Goal: Information Seeking & Learning: Learn about a topic

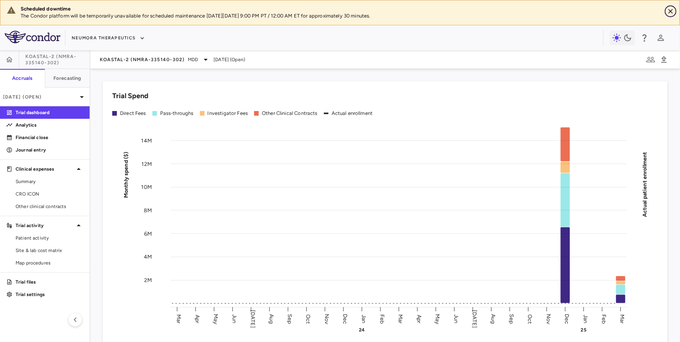
click at [671, 14] on icon "Close" at bounding box center [671, 11] width 8 height 8
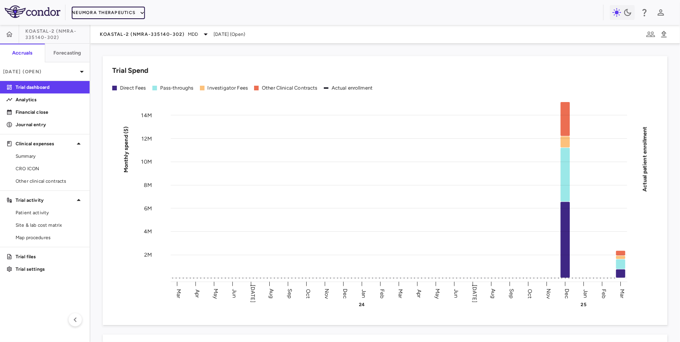
click at [132, 15] on button "Neumora Therapeutics" at bounding box center [108, 13] width 73 height 12
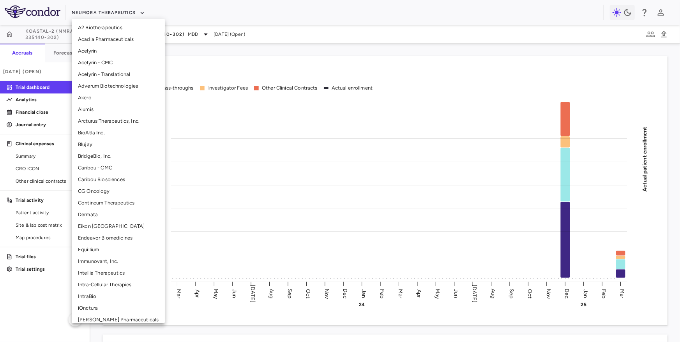
scroll to position [37, 0]
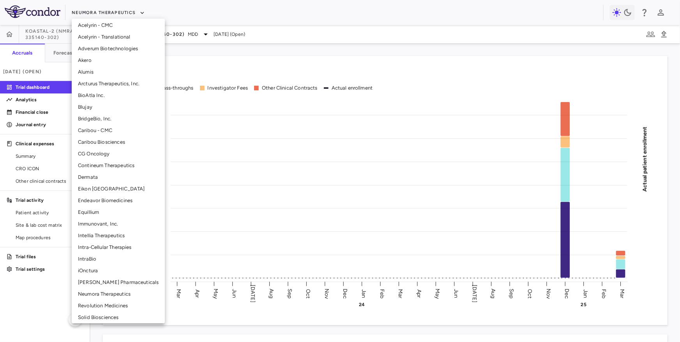
click at [99, 236] on li "Intellia Therapeutics" at bounding box center [118, 236] width 93 height 12
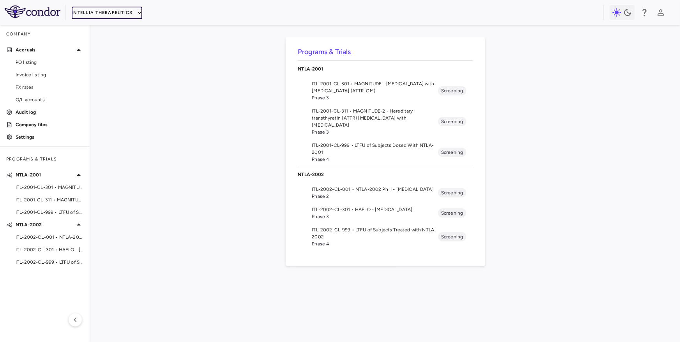
click at [97, 14] on button "Intellia Therapeutics" at bounding box center [107, 13] width 70 height 12
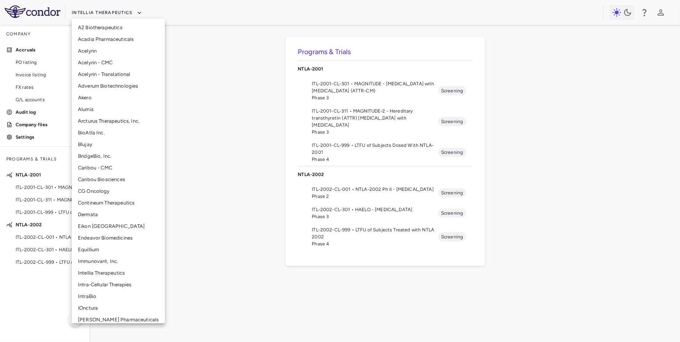
click at [95, 284] on li "Intra-Cellular Therapies" at bounding box center [118, 285] width 93 height 12
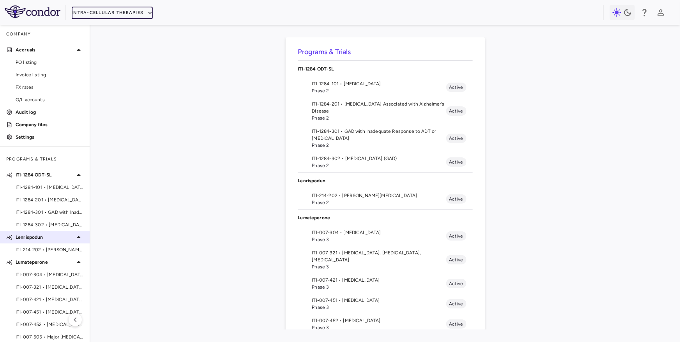
scroll to position [32, 0]
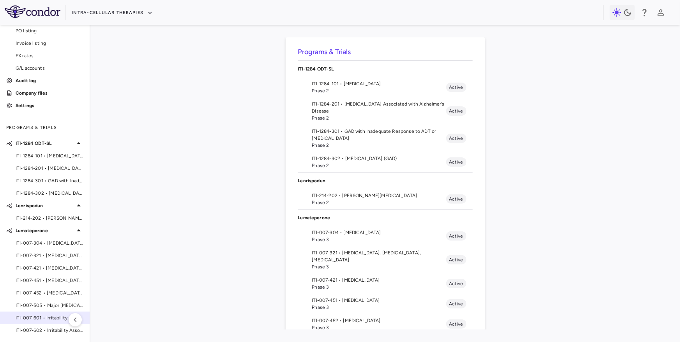
click at [43, 318] on span "ITI-007-601 • Irritability Associated with [MEDICAL_DATA]" at bounding box center [50, 317] width 68 height 7
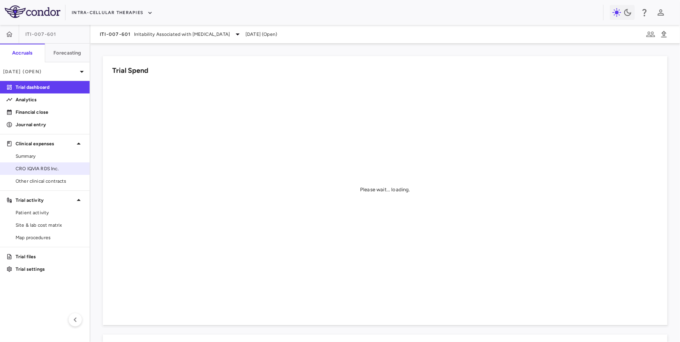
click at [60, 168] on span "CRO IQVIA RDS Inc." at bounding box center [50, 168] width 68 height 7
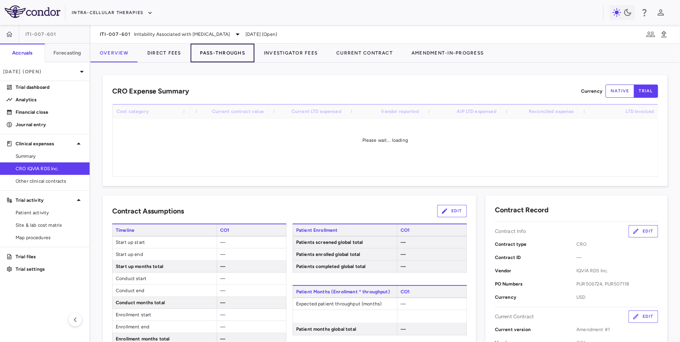
click at [221, 60] on button "Pass-Throughs" at bounding box center [222, 53] width 64 height 19
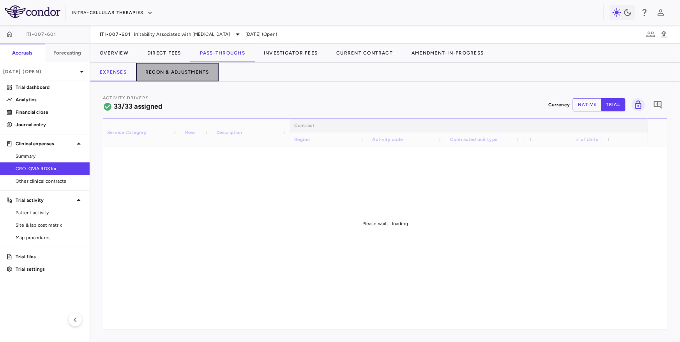
click at [178, 72] on button "Recon & Adjustments" at bounding box center [177, 72] width 83 height 19
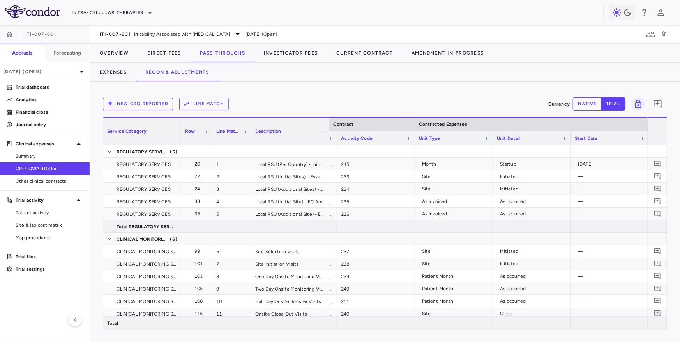
click at [487, 138] on span at bounding box center [486, 138] width 5 height 5
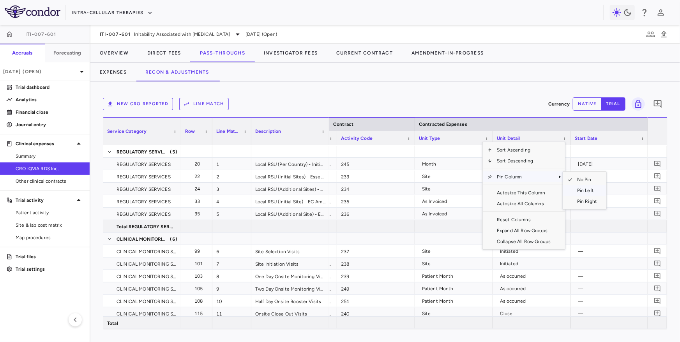
click at [581, 190] on span "Pin Left" at bounding box center [586, 190] width 29 height 11
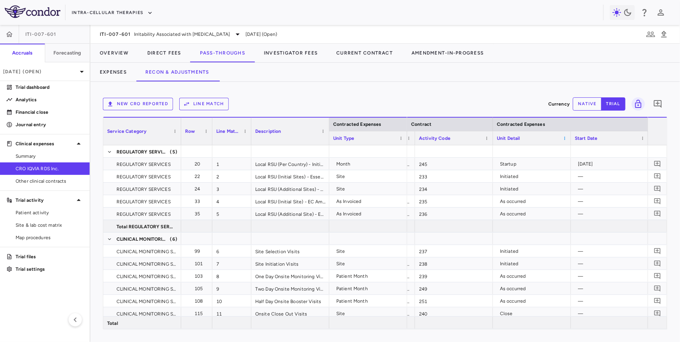
click at [563, 138] on span at bounding box center [564, 138] width 5 height 5
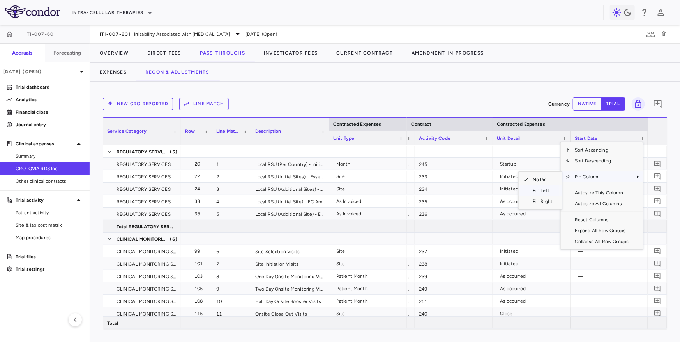
click at [543, 187] on span "Pin Left" at bounding box center [542, 190] width 29 height 11
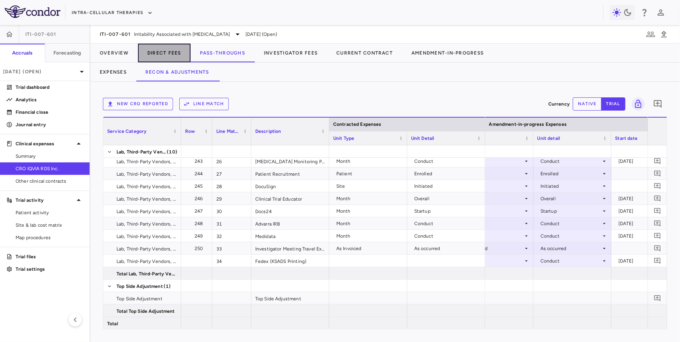
click at [166, 51] on button "Direct Fees" at bounding box center [164, 53] width 53 height 19
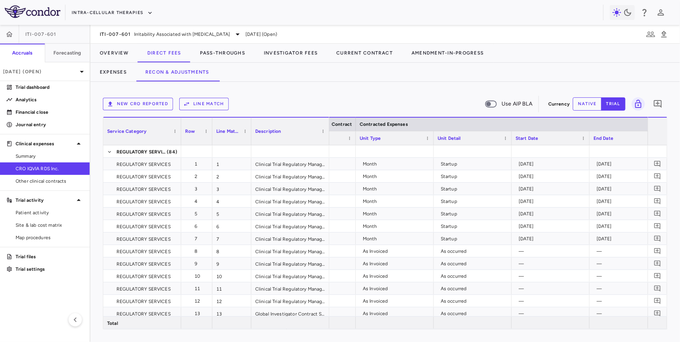
click at [427, 141] on div "Unit Type" at bounding box center [395, 138] width 70 height 14
click at [427, 138] on span at bounding box center [427, 138] width 5 height 5
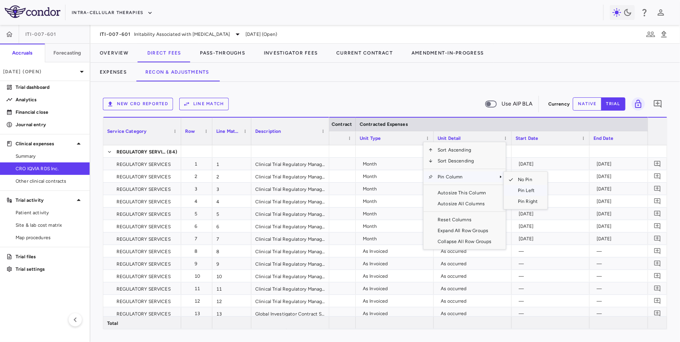
click at [522, 189] on span "Pin Left" at bounding box center [527, 190] width 29 height 11
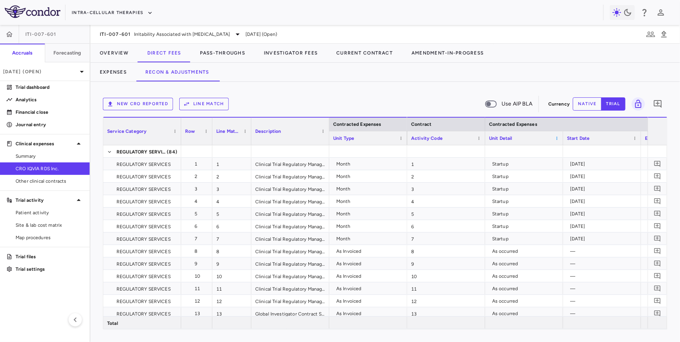
click at [554, 137] on span at bounding box center [556, 138] width 5 height 5
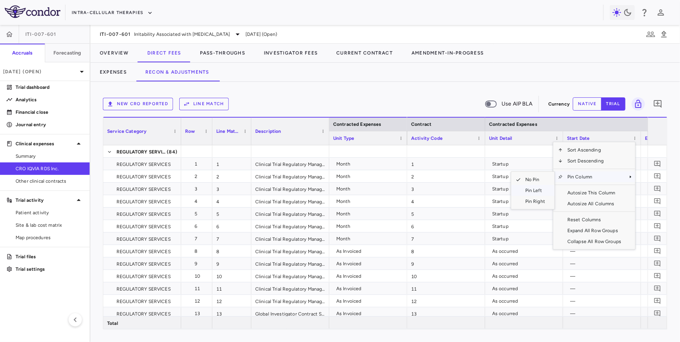
click at [546, 187] on span "Pin Left" at bounding box center [534, 190] width 29 height 11
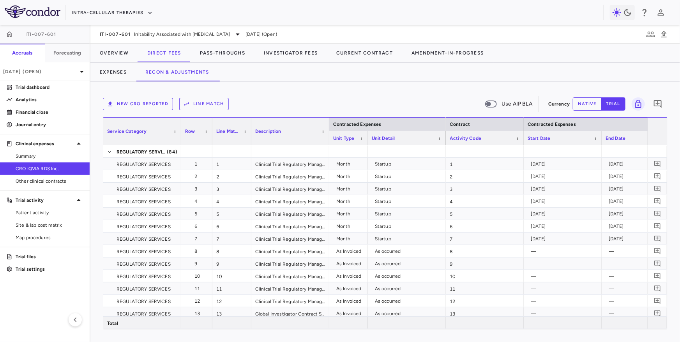
drag, startPoint x: 405, startPoint y: 137, endPoint x: 365, endPoint y: 146, distance: 40.8
click at [365, 146] on div "Contracted Expenses Service Category Row Line Match" at bounding box center [385, 223] width 564 height 212
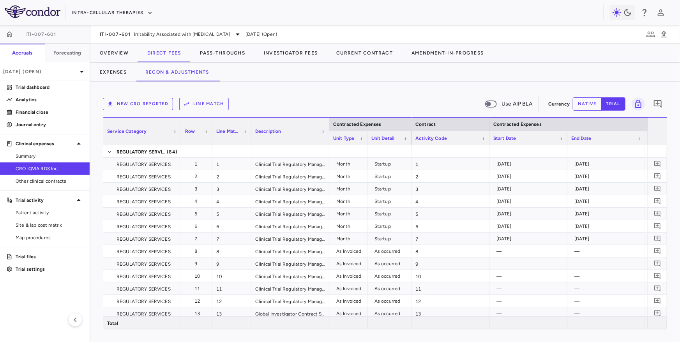
drag, startPoint x: 443, startPoint y: 141, endPoint x: 409, endPoint y: 145, distance: 34.5
click at [409, 145] on div "Contracted Expenses Service Category Row Line Match" at bounding box center [385, 223] width 564 height 212
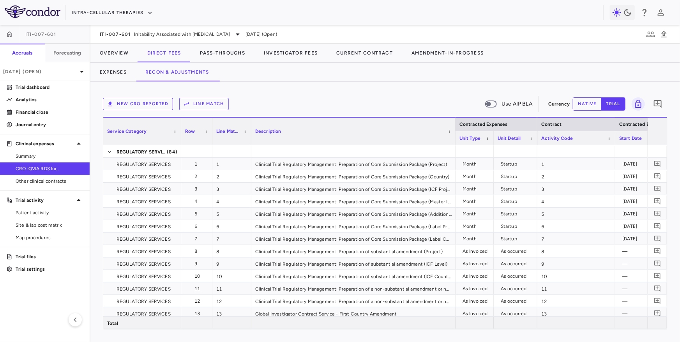
drag, startPoint x: 328, startPoint y: 139, endPoint x: 455, endPoint y: 146, distance: 126.4
click at [455, 146] on div "Contracted Expenses Service Category Row Line Match" at bounding box center [385, 223] width 564 height 212
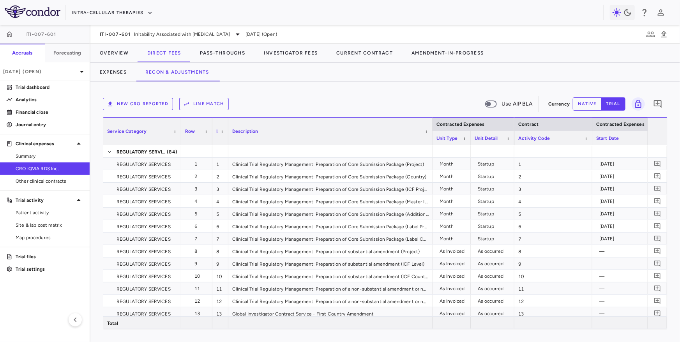
drag, startPoint x: 250, startPoint y: 138, endPoint x: 226, endPoint y: 140, distance: 23.9
click at [226, 140] on div at bounding box center [227, 131] width 3 height 27
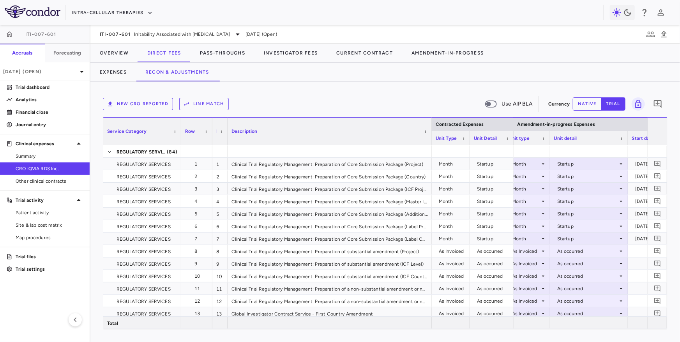
drag, startPoint x: 582, startPoint y: 140, endPoint x: 549, endPoint y: 148, distance: 33.7
click at [549, 148] on div "Contracted Expenses Service Category Row Line Match" at bounding box center [385, 223] width 564 height 212
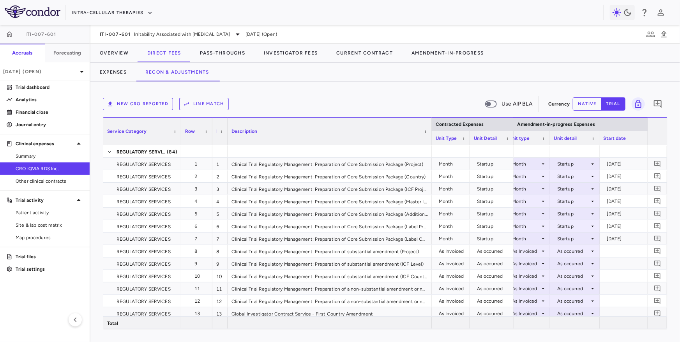
drag, startPoint x: 626, startPoint y: 140, endPoint x: 598, endPoint y: 148, distance: 29.4
click at [598, 148] on div "Contracted Expenses Service Category Row Line Match" at bounding box center [385, 223] width 564 height 212
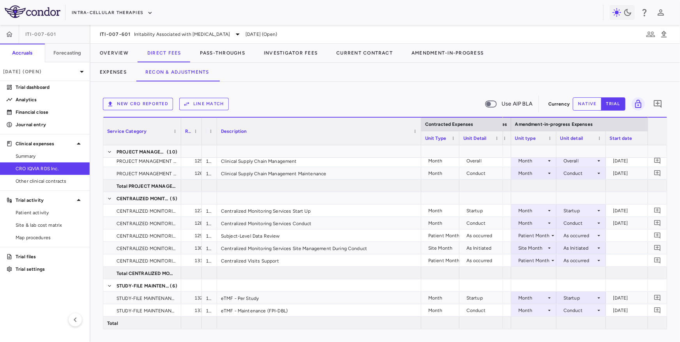
drag, startPoint x: 211, startPoint y: 136, endPoint x: 200, endPoint y: 136, distance: 10.5
click at [200, 136] on div at bounding box center [201, 131] width 3 height 27
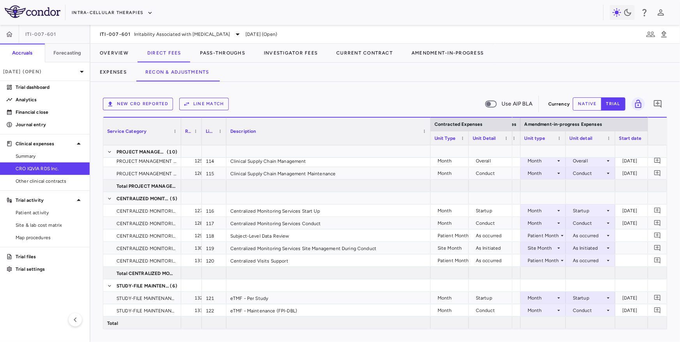
drag, startPoint x: 216, startPoint y: 138, endPoint x: 223, endPoint y: 138, distance: 7.0
click at [224, 138] on div at bounding box center [225, 131] width 3 height 27
drag, startPoint x: 201, startPoint y: 138, endPoint x: 205, endPoint y: 138, distance: 4.3
click at [205, 138] on div at bounding box center [204, 131] width 3 height 27
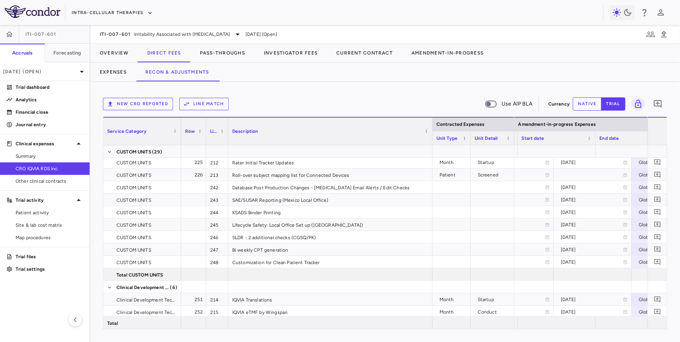
scroll to position [0, 975]
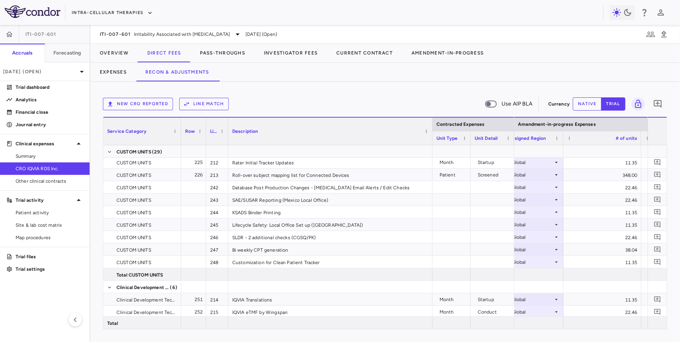
click at [538, 199] on div "Global" at bounding box center [532, 200] width 41 height 12
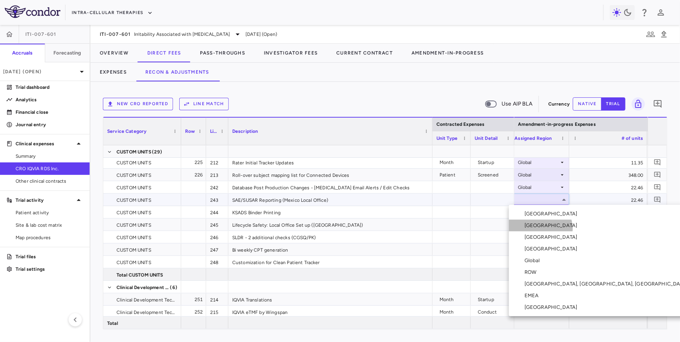
click at [540, 229] on div "[GEOGRAPHIC_DATA]" at bounding box center [552, 225] width 56 height 7
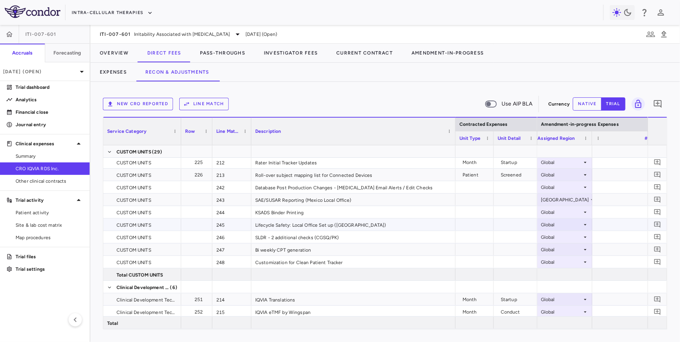
click at [544, 224] on div "Global" at bounding box center [561, 225] width 41 height 12
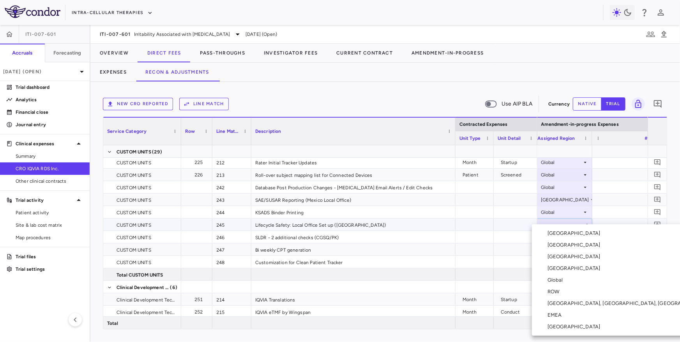
click at [552, 242] on div "[GEOGRAPHIC_DATA]" at bounding box center [575, 245] width 56 height 7
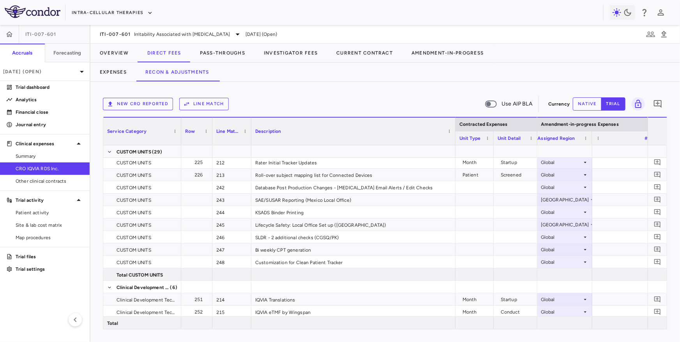
scroll to position [0, 1075]
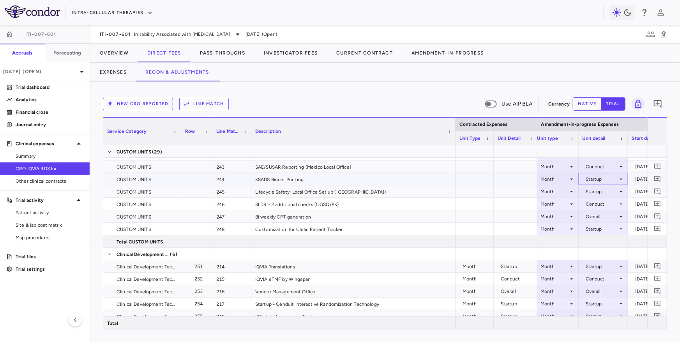
click at [594, 178] on div "Startup" at bounding box center [601, 179] width 32 height 12
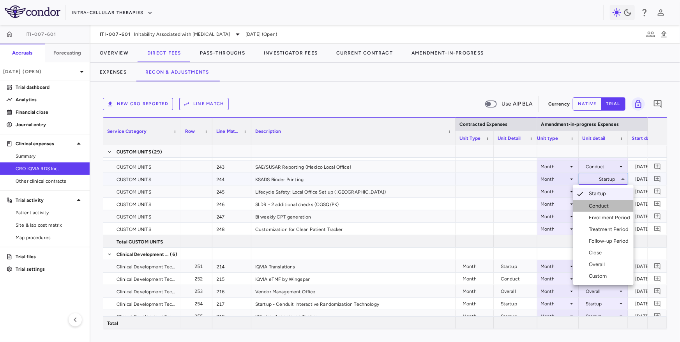
click at [594, 205] on div "Conduct" at bounding box center [600, 206] width 23 height 7
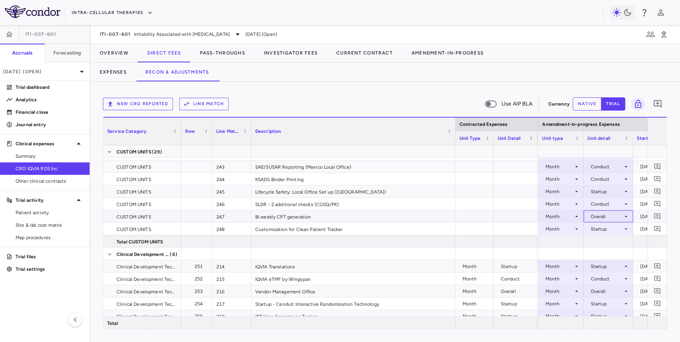
click at [600, 217] on div "Overall" at bounding box center [607, 216] width 32 height 12
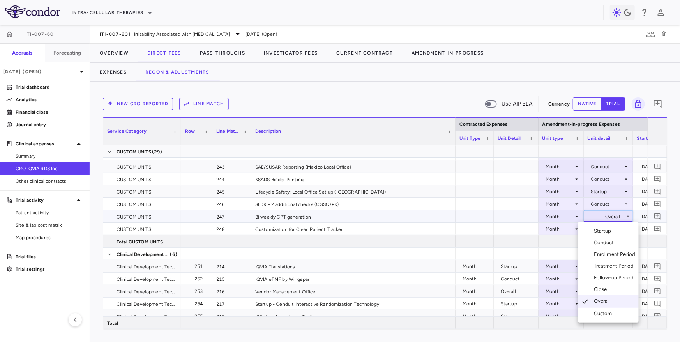
click at [430, 101] on div at bounding box center [340, 171] width 680 height 342
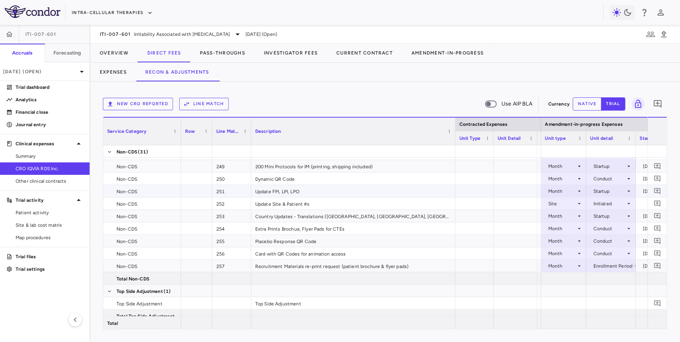
click at [600, 192] on div "Startup" at bounding box center [609, 191] width 32 height 12
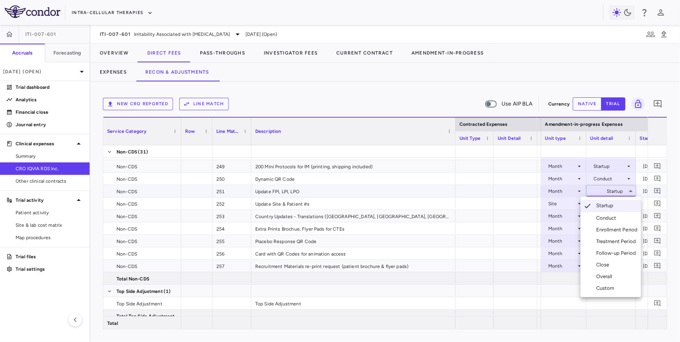
click at [600, 192] on div at bounding box center [340, 171] width 680 height 342
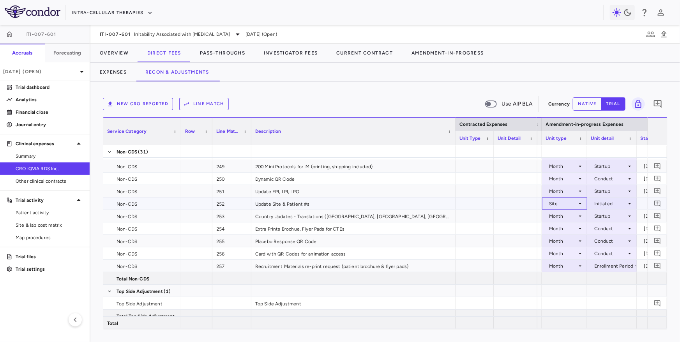
click at [564, 206] on div "Site" at bounding box center [563, 204] width 28 height 12
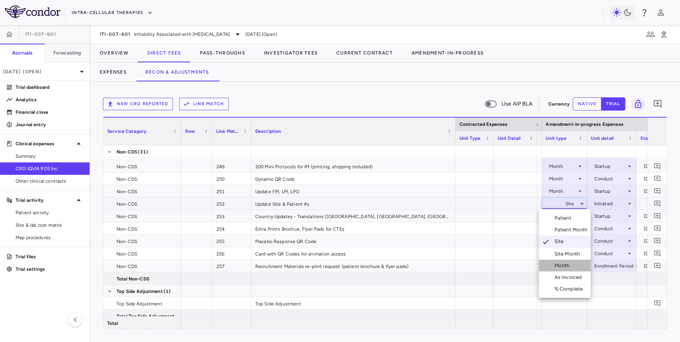
click at [560, 261] on li "Month" at bounding box center [565, 266] width 52 height 12
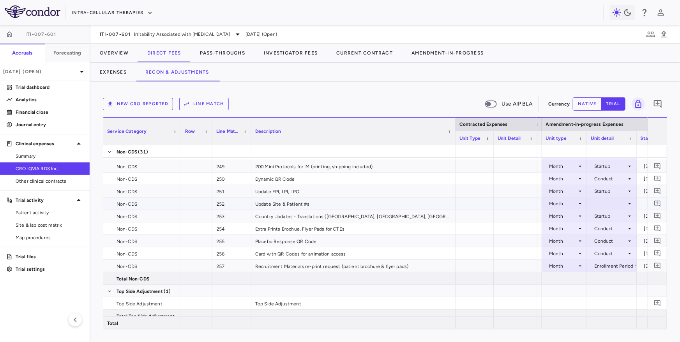
click at [598, 203] on div at bounding box center [612, 203] width 42 height 11
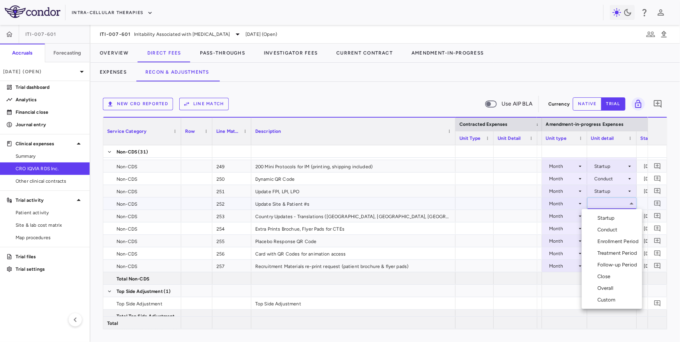
click at [601, 287] on div "Overall" at bounding box center [606, 288] width 19 height 7
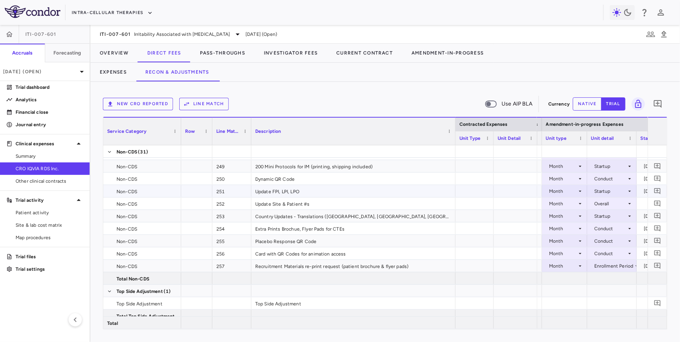
click at [601, 191] on div "Startup" at bounding box center [610, 191] width 32 height 12
click at [611, 189] on div "Startup" at bounding box center [610, 191] width 32 height 12
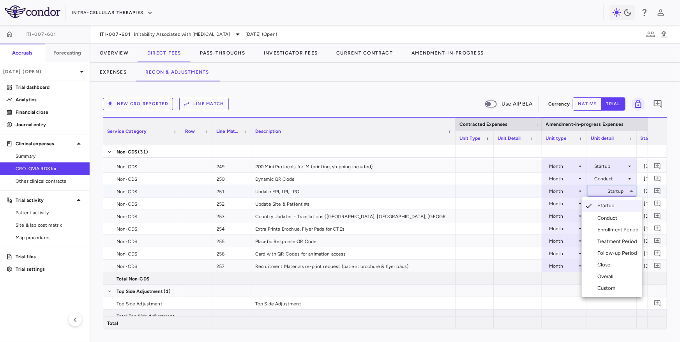
click at [611, 189] on div at bounding box center [340, 171] width 680 height 342
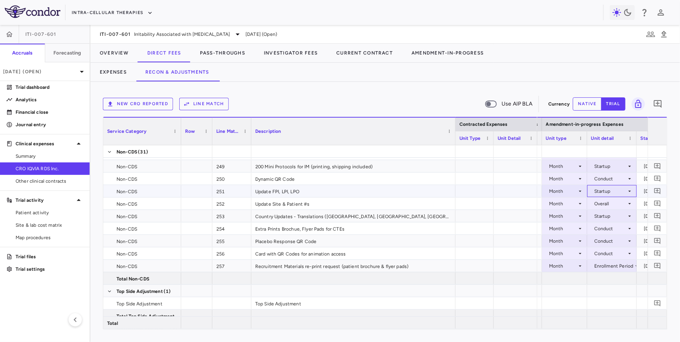
click at [611, 190] on div "Startup" at bounding box center [610, 191] width 32 height 12
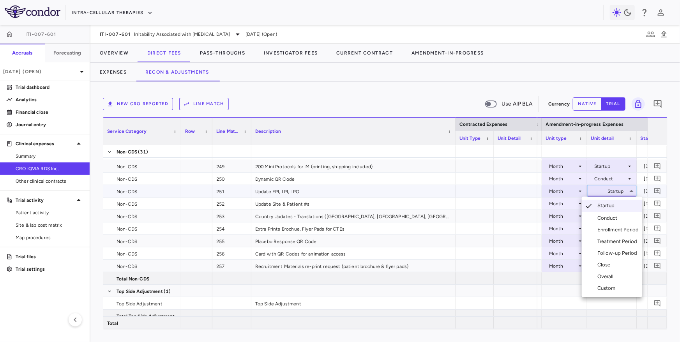
click at [611, 190] on div at bounding box center [340, 171] width 680 height 342
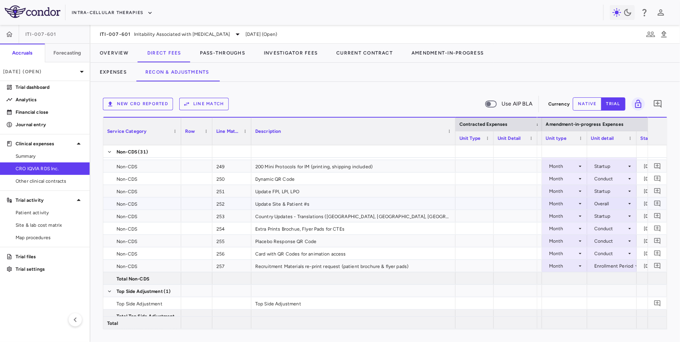
click at [604, 204] on div "Overall" at bounding box center [610, 204] width 32 height 12
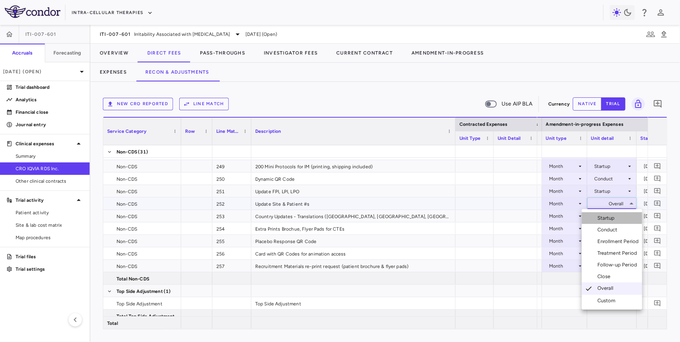
click at [604, 216] on div "Startup" at bounding box center [607, 218] width 21 height 7
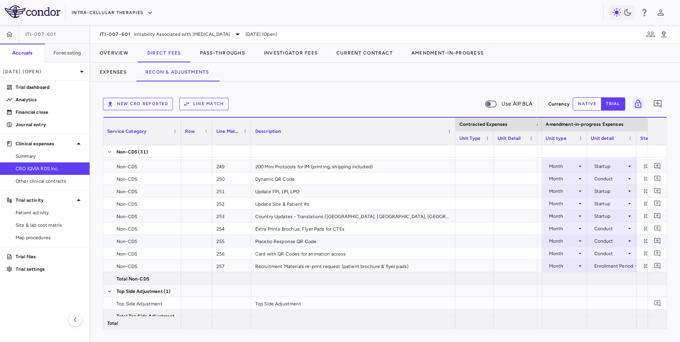
click at [615, 240] on div "Conduct" at bounding box center [610, 241] width 32 height 12
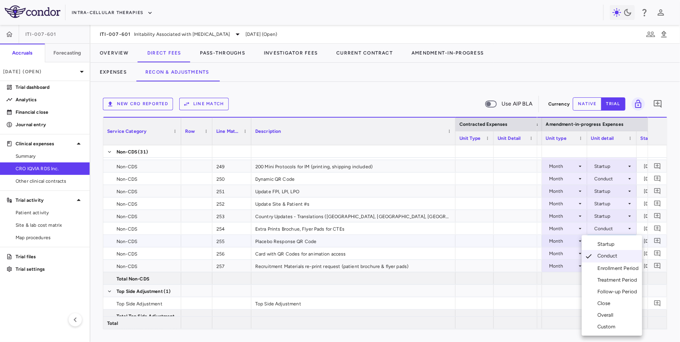
drag, startPoint x: 612, startPoint y: 250, endPoint x: 612, endPoint y: 244, distance: 5.5
click at [612, 244] on ul "Select Startup Conduct Enrollment Period Treatment Period Follow-up Period Clos…" at bounding box center [612, 285] width 60 height 101
click at [612, 244] on div "Startup" at bounding box center [607, 244] width 21 height 7
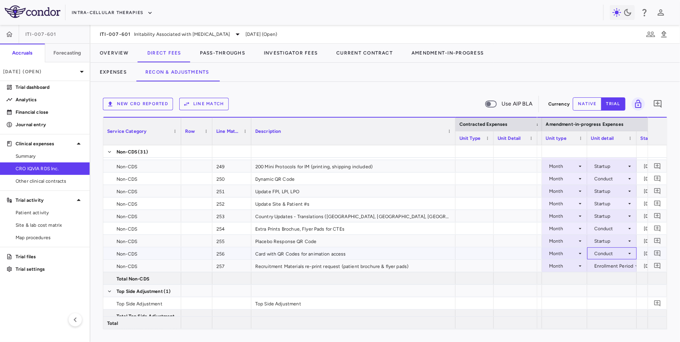
click at [615, 253] on div "Conduct" at bounding box center [610, 253] width 32 height 12
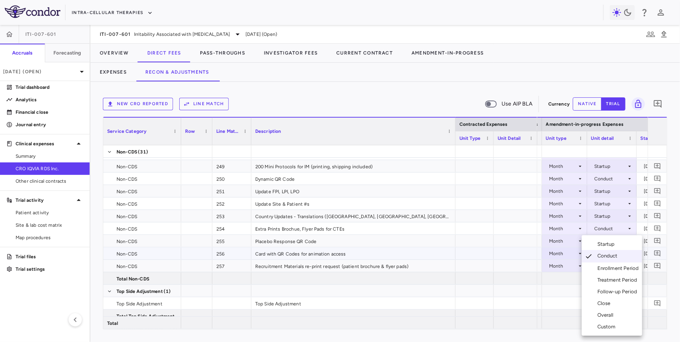
click at [612, 247] on div "Startup" at bounding box center [607, 244] width 21 height 7
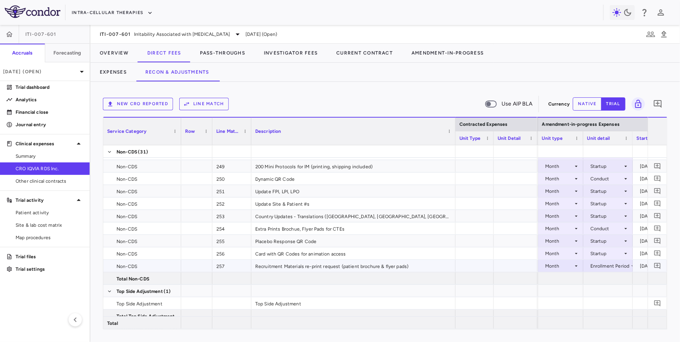
click at [610, 268] on div "Enrollment Period" at bounding box center [609, 266] width 39 height 12
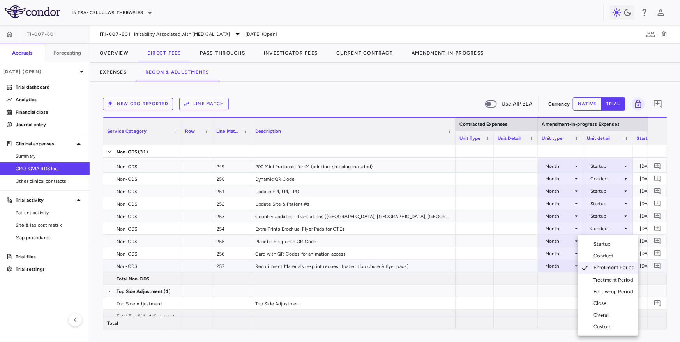
click at [610, 268] on div "Enrollment Period" at bounding box center [615, 268] width 45 height 8
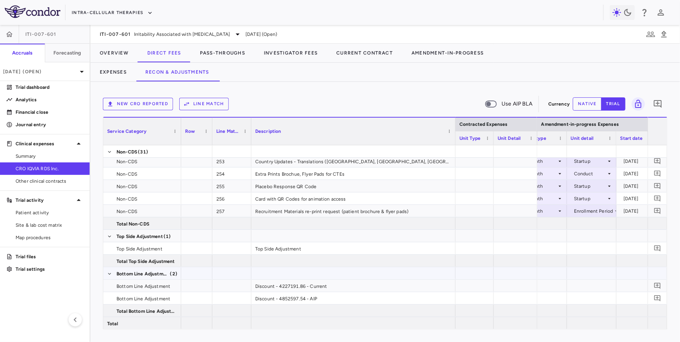
scroll to position [0, 867]
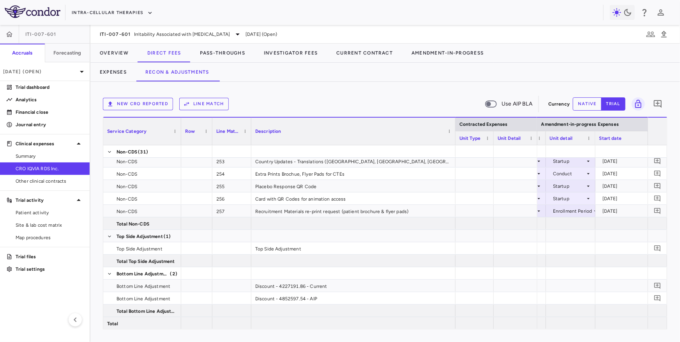
click at [133, 27] on div "ITI-007-601 Irritability Associated with [MEDICAL_DATA] [DATE] (Open)" at bounding box center [384, 34] width 589 height 19
click at [127, 39] on div "ITI-007-601 Irritability Associated with [MEDICAL_DATA] [DATE] (Open)" at bounding box center [384, 34] width 589 height 19
click at [134, 30] on div "ITI-007-601 Irritability Associated with [MEDICAL_DATA]" at bounding box center [171, 34] width 143 height 9
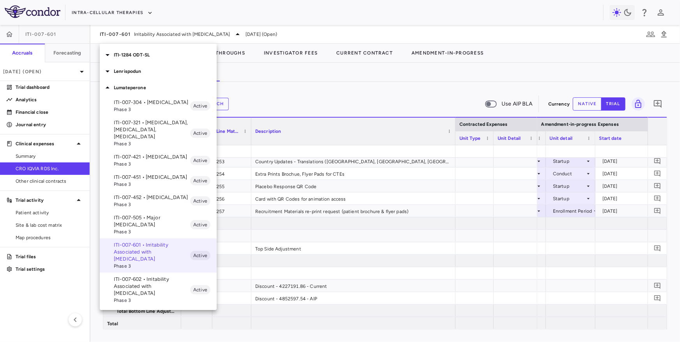
click at [137, 276] on p "ITI-007-602 • Irritability Associated with [MEDICAL_DATA]" at bounding box center [152, 286] width 76 height 21
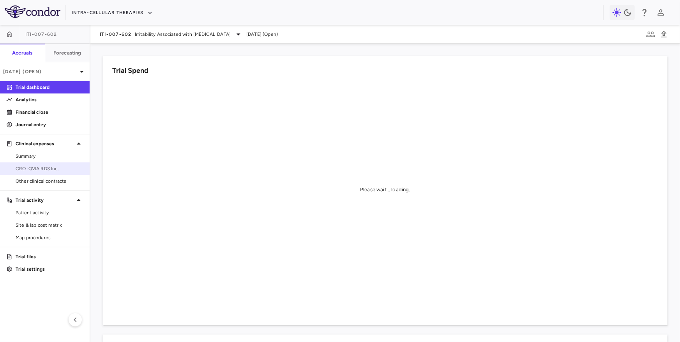
click at [37, 167] on span "CRO IQVIA RDS Inc." at bounding box center [50, 168] width 68 height 7
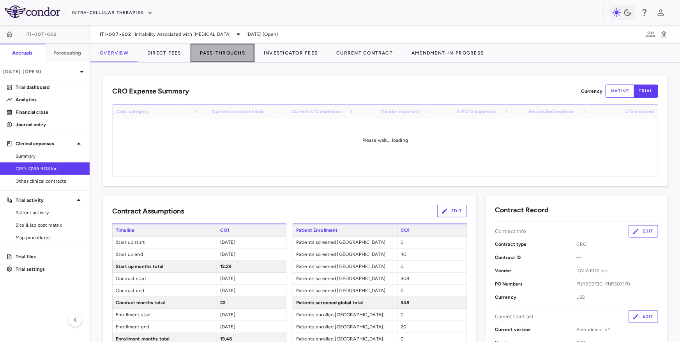
click at [215, 60] on button "Pass-Throughs" at bounding box center [222, 53] width 64 height 19
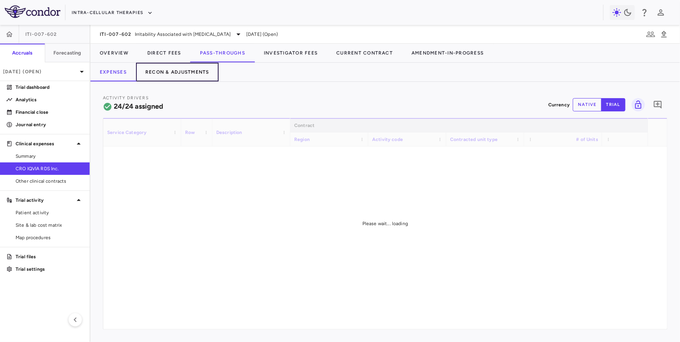
click at [176, 76] on button "Recon & Adjustments" at bounding box center [177, 72] width 83 height 19
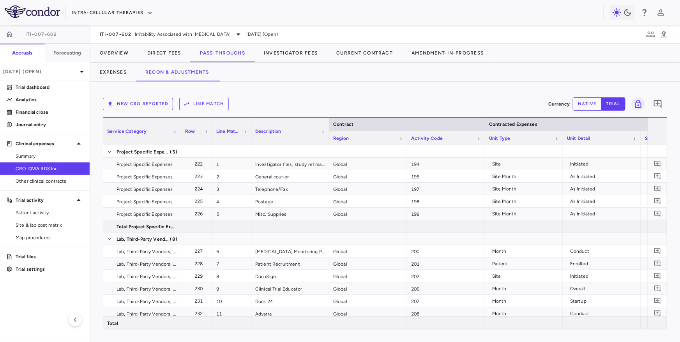
click at [210, 108] on button "Line Match" at bounding box center [203, 104] width 49 height 12
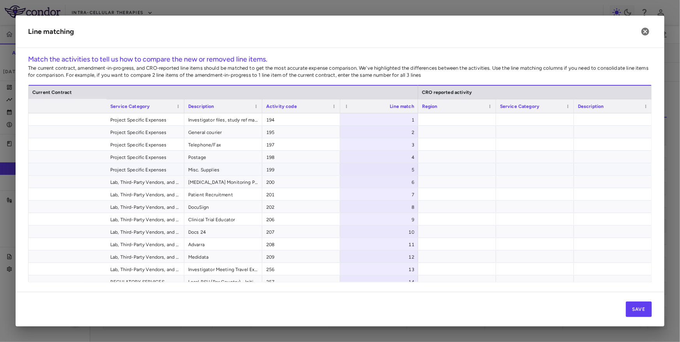
scroll to position [0, 499]
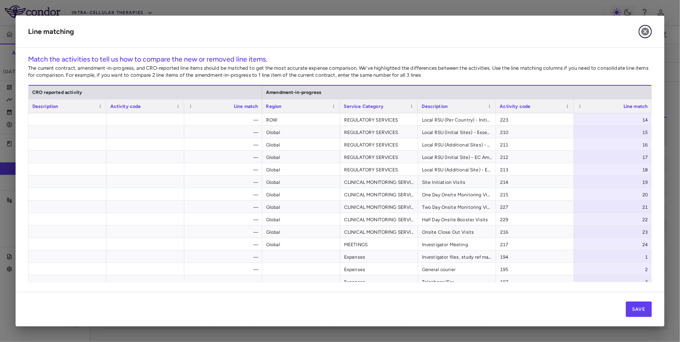
click at [644, 33] on icon "button" at bounding box center [645, 32] width 8 height 8
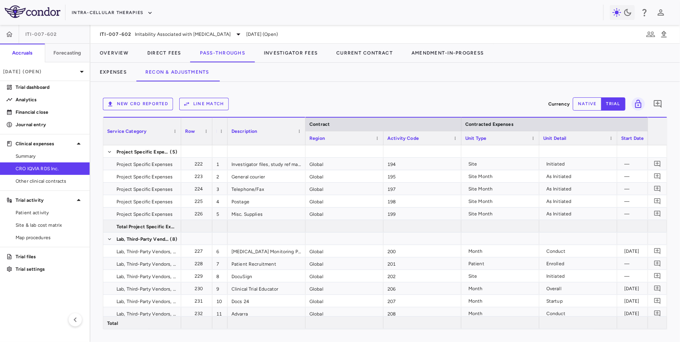
drag, startPoint x: 250, startPoint y: 138, endPoint x: 226, endPoint y: 141, distance: 24.1
click at [226, 141] on div at bounding box center [227, 131] width 3 height 27
click at [207, 138] on div at bounding box center [207, 131] width 3 height 27
drag, startPoint x: 301, startPoint y: 139, endPoint x: 325, endPoint y: 138, distance: 24.2
click at [308, 138] on div "Service Category Row Line Match" at bounding box center [205, 131] width 205 height 28
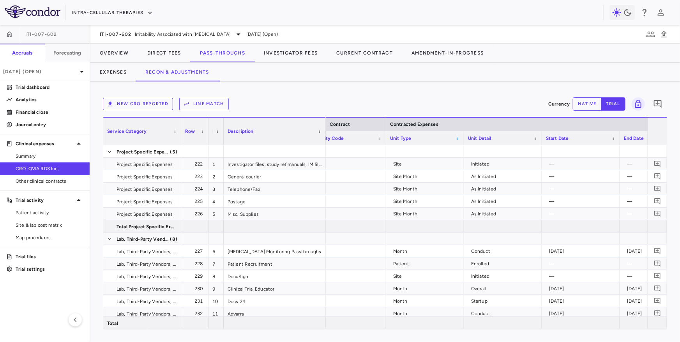
click at [460, 139] on span at bounding box center [457, 138] width 5 height 5
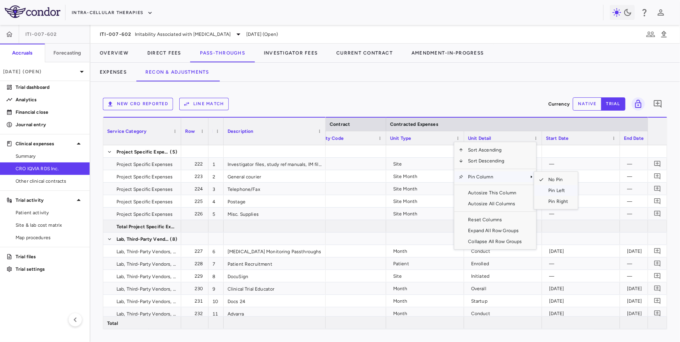
click at [549, 192] on span "Pin Left" at bounding box center [557, 190] width 29 height 11
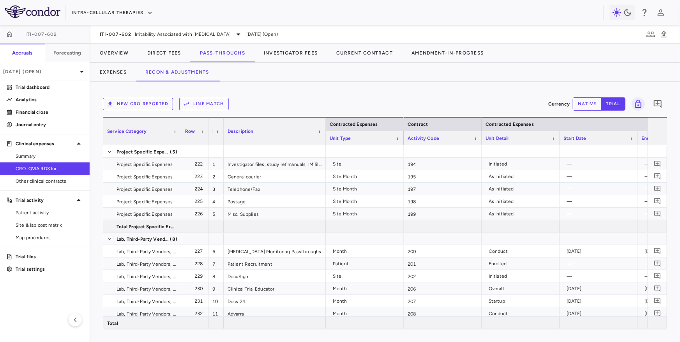
click at [554, 137] on span at bounding box center [553, 138] width 5 height 5
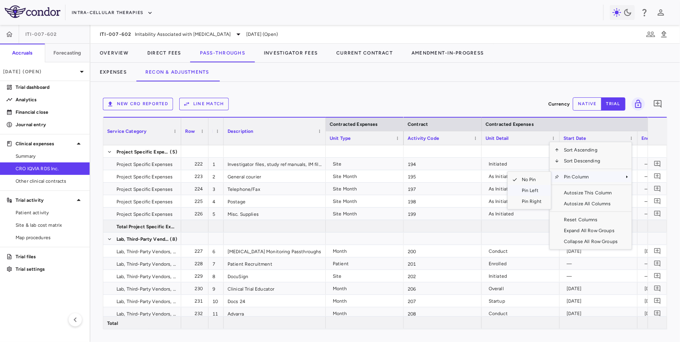
click at [529, 190] on span "Pin Left" at bounding box center [531, 190] width 29 height 11
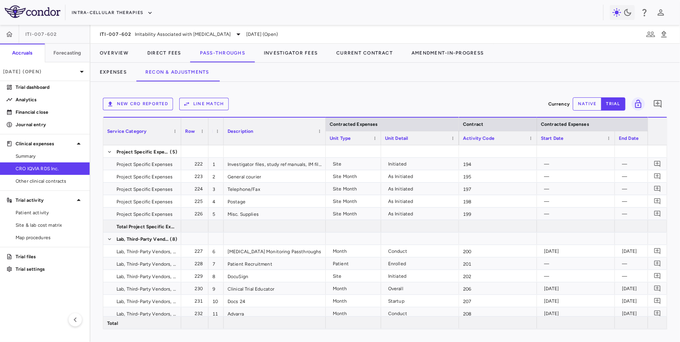
drag, startPoint x: 402, startPoint y: 139, endPoint x: 379, endPoint y: 144, distance: 23.2
click at [379, 144] on div at bounding box center [380, 138] width 3 height 14
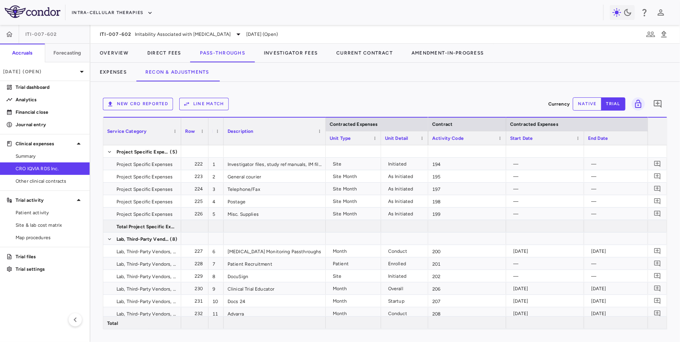
drag, startPoint x: 458, startPoint y: 139, endPoint x: 425, endPoint y: 145, distance: 32.8
click at [426, 145] on div at bounding box center [427, 138] width 3 height 14
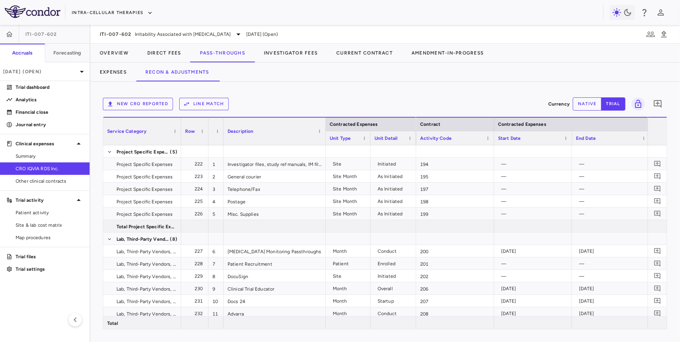
drag, startPoint x: 379, startPoint y: 143, endPoint x: 365, endPoint y: 143, distance: 13.6
click at [369, 143] on div at bounding box center [370, 138] width 3 height 14
drag, startPoint x: 411, startPoint y: 142, endPoint x: 406, endPoint y: 142, distance: 5.5
click at [408, 142] on div at bounding box center [409, 138] width 3 height 14
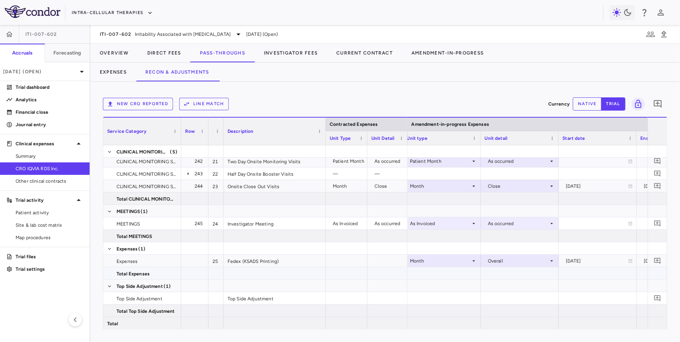
click at [512, 261] on div "Overall" at bounding box center [518, 261] width 61 height 12
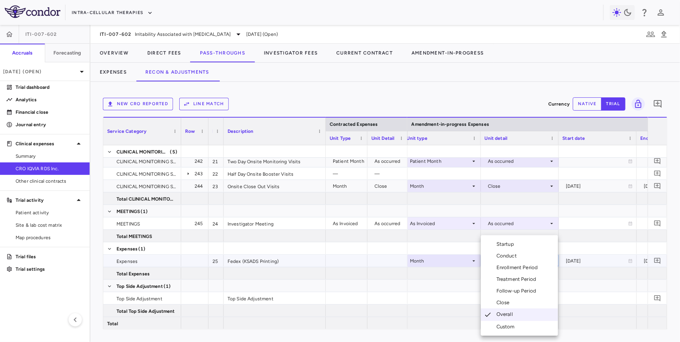
click at [507, 253] on div "Conduct" at bounding box center [507, 255] width 23 height 7
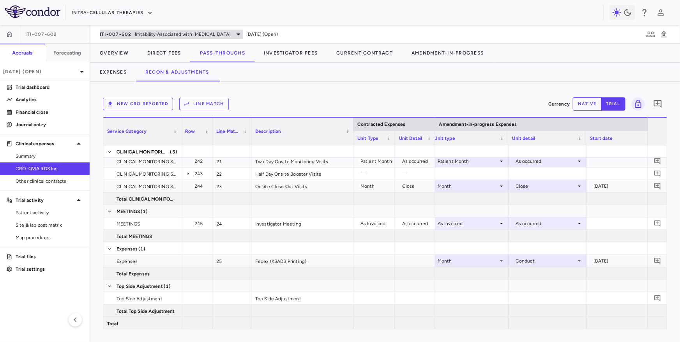
click at [141, 36] on span "Irritability Associated with [MEDICAL_DATA]" at bounding box center [183, 34] width 96 height 7
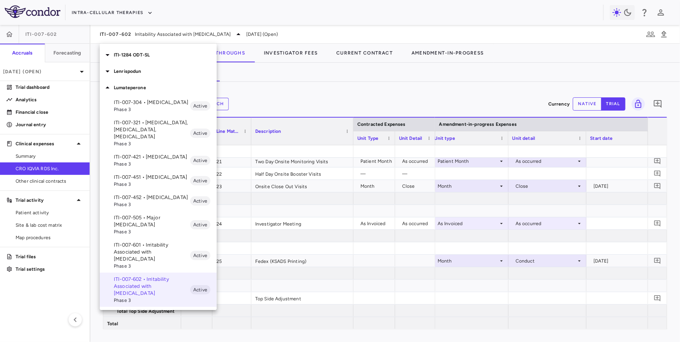
click at [153, 263] on span "Phase 3" at bounding box center [152, 266] width 76 height 7
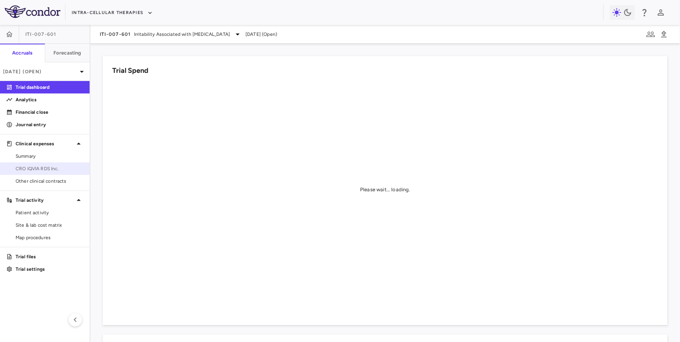
click at [55, 171] on span "CRO IQVIA RDS Inc." at bounding box center [50, 168] width 68 height 7
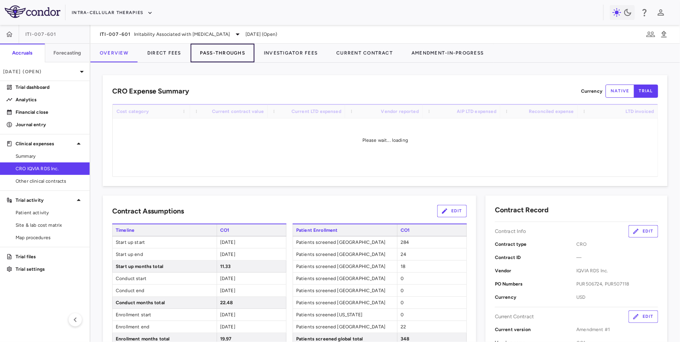
click at [235, 52] on button "Pass-Throughs" at bounding box center [222, 53] width 64 height 19
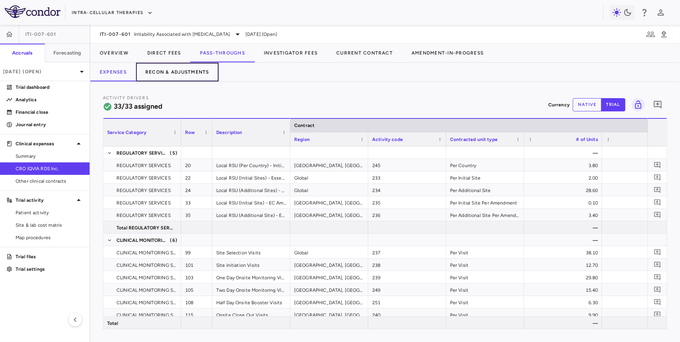
click at [192, 72] on button "Recon & Adjustments" at bounding box center [177, 72] width 83 height 19
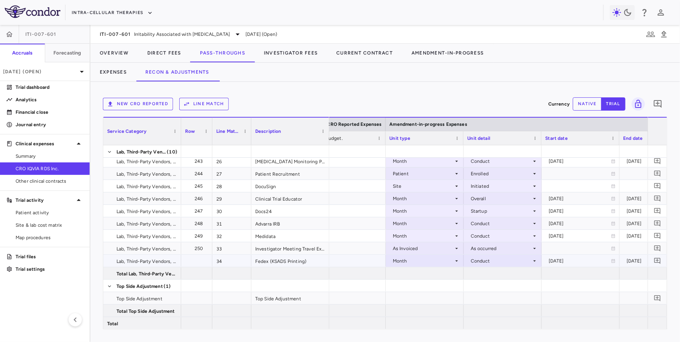
click at [489, 259] on div "Conduct" at bounding box center [501, 261] width 61 height 12
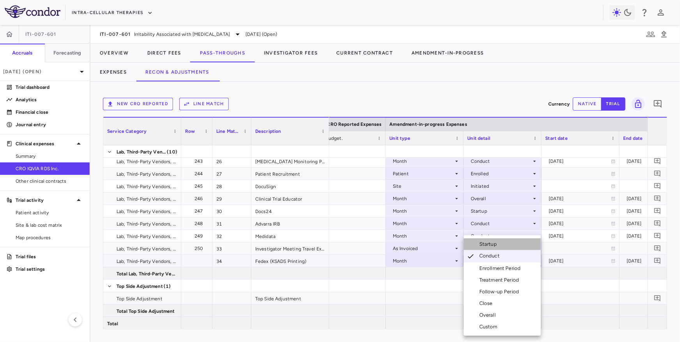
click at [488, 247] on div "Startup" at bounding box center [489, 244] width 21 height 7
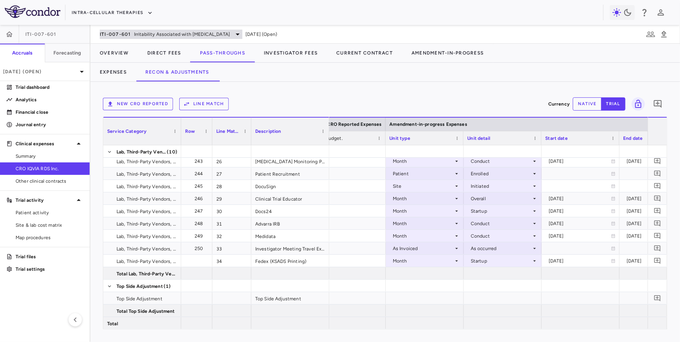
click at [135, 35] on span "Irritability Associated with [MEDICAL_DATA]" at bounding box center [182, 34] width 96 height 7
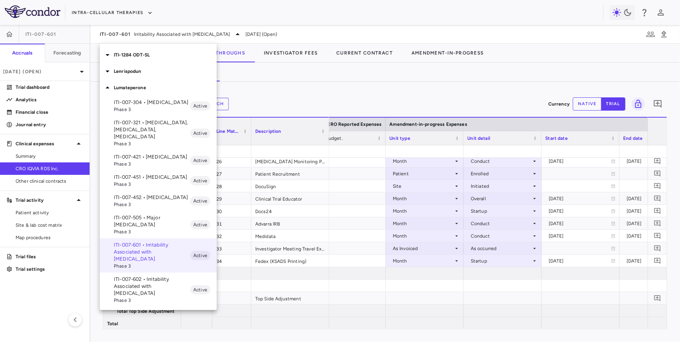
click at [146, 277] on p "ITI-007-602 • Irritability Associated with [MEDICAL_DATA]" at bounding box center [152, 286] width 76 height 21
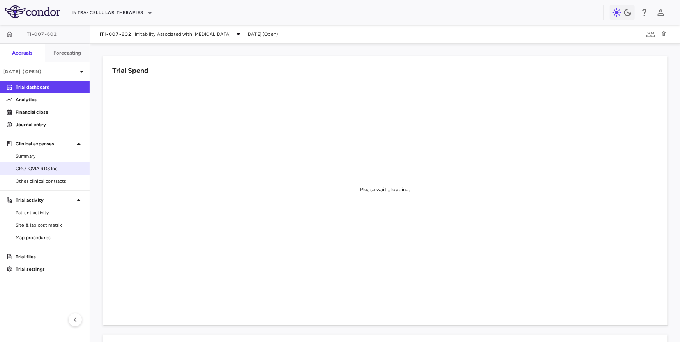
click at [53, 171] on span "CRO IQVIA RDS Inc." at bounding box center [50, 168] width 68 height 7
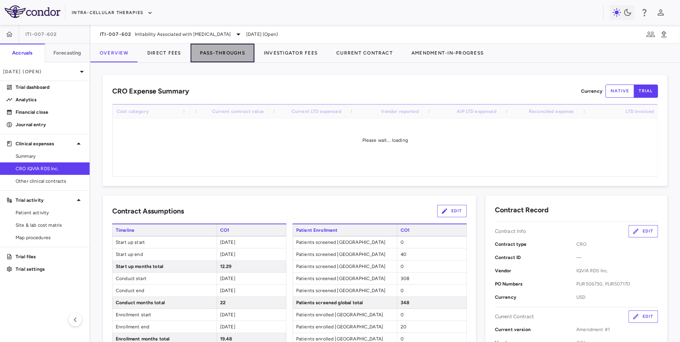
click at [217, 56] on button "Pass-Throughs" at bounding box center [222, 53] width 64 height 19
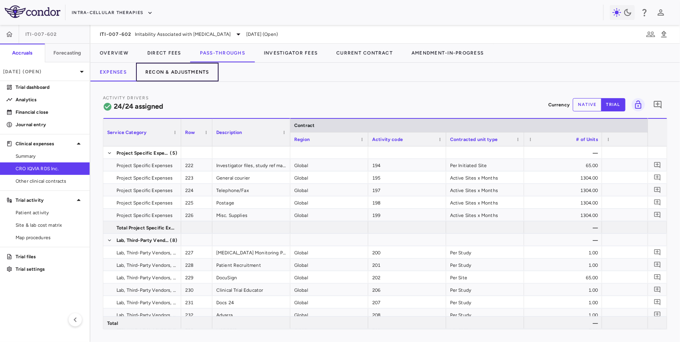
click at [181, 70] on button "Recon & Adjustments" at bounding box center [177, 72] width 83 height 19
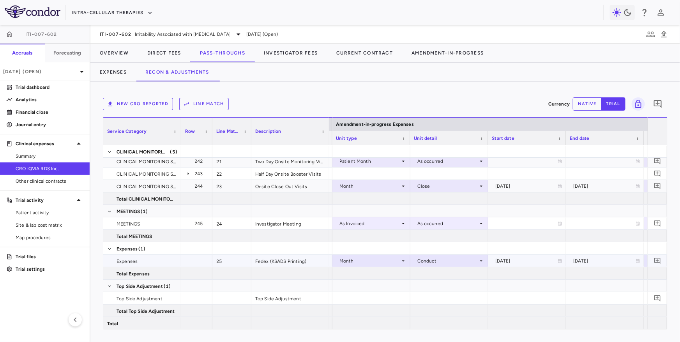
click at [456, 259] on div "Conduct" at bounding box center [447, 261] width 61 height 12
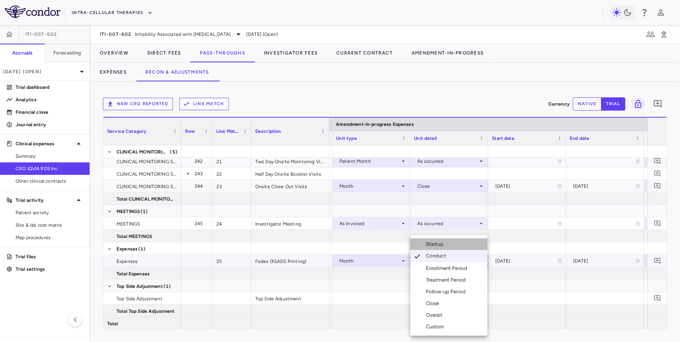
click at [448, 246] on li "Startup" at bounding box center [448, 244] width 77 height 12
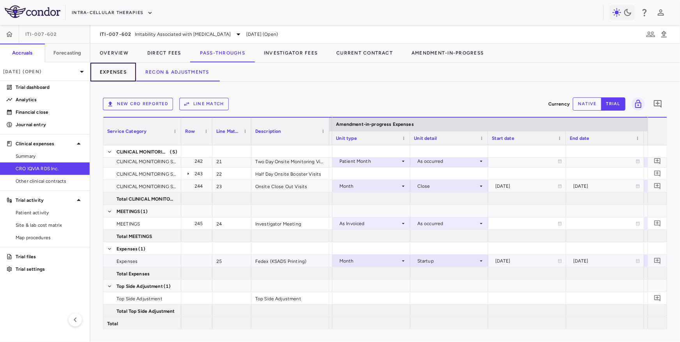
click at [116, 75] on button "Expenses" at bounding box center [113, 72] width 46 height 19
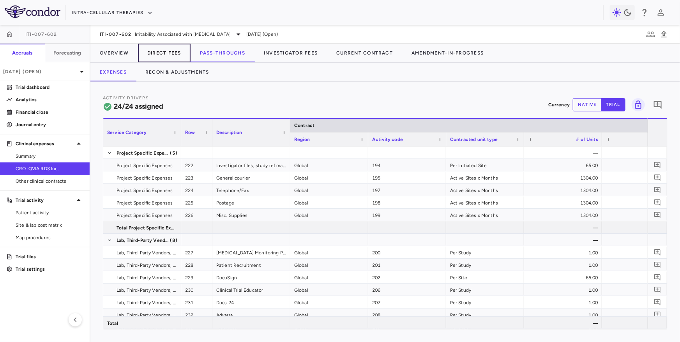
click at [162, 53] on button "Direct Fees" at bounding box center [164, 53] width 53 height 19
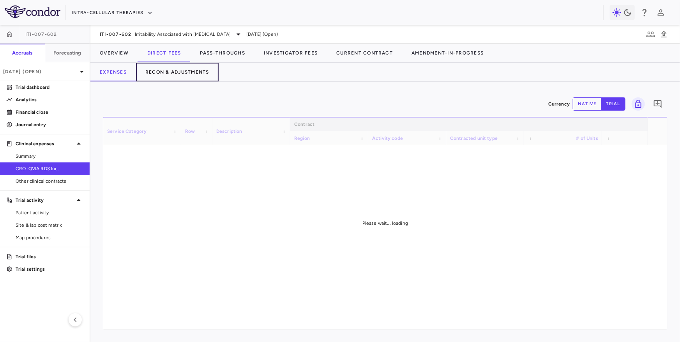
click at [161, 69] on button "Recon & Adjustments" at bounding box center [177, 72] width 83 height 19
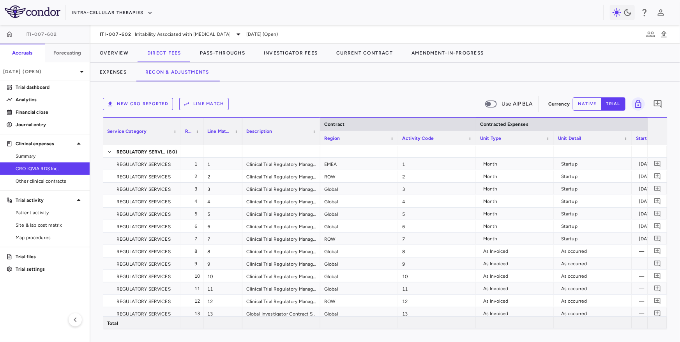
drag, startPoint x: 211, startPoint y: 140, endPoint x: 202, endPoint y: 140, distance: 9.0
click at [202, 140] on div at bounding box center [202, 131] width 3 height 27
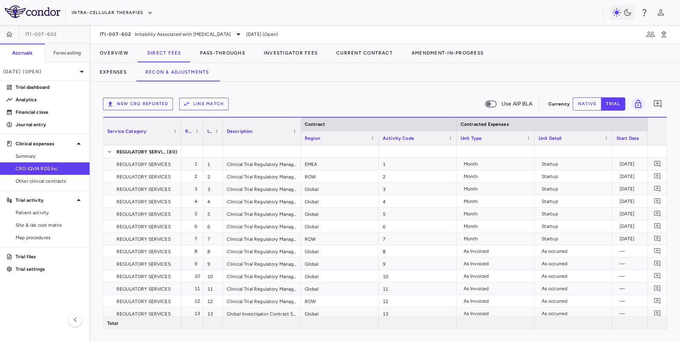
drag, startPoint x: 241, startPoint y: 141, endPoint x: 220, endPoint y: 142, distance: 21.1
click at [221, 142] on div at bounding box center [222, 131] width 3 height 27
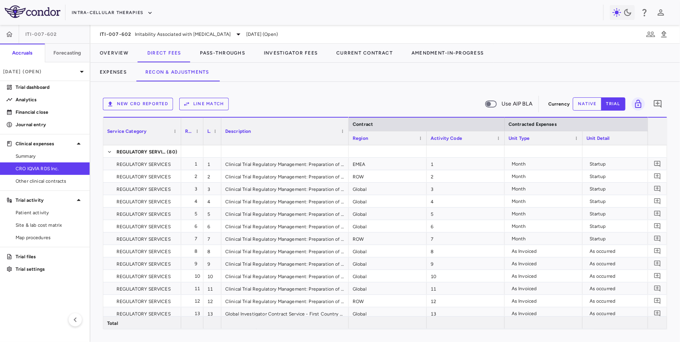
drag, startPoint x: 298, startPoint y: 138, endPoint x: 348, endPoint y: 143, distance: 49.7
click at [348, 143] on div at bounding box center [348, 131] width 3 height 27
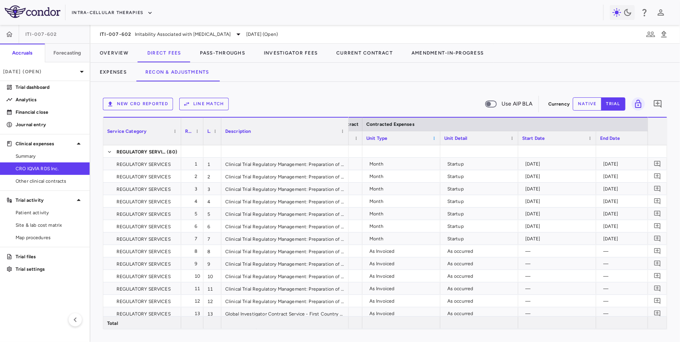
click at [433, 138] on span at bounding box center [434, 138] width 5 height 5
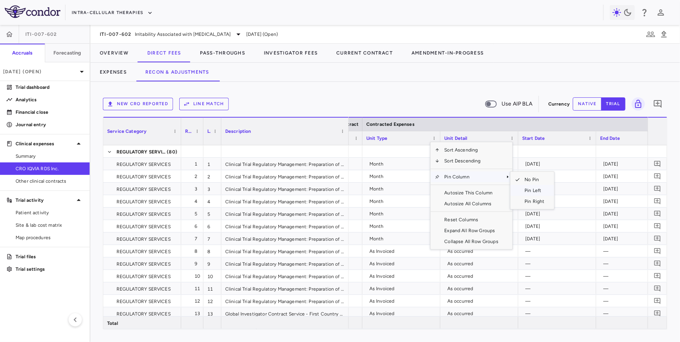
click at [525, 192] on span "Pin Left" at bounding box center [534, 190] width 29 height 11
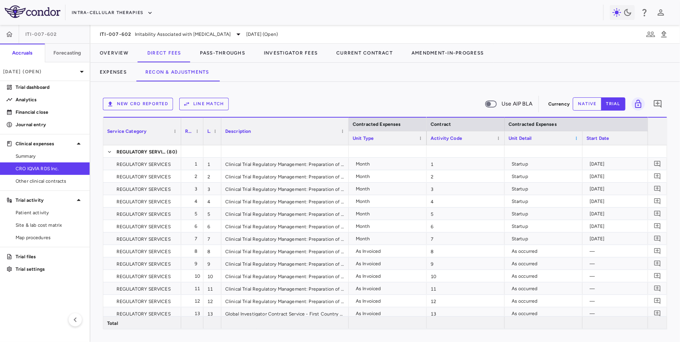
click at [577, 137] on span at bounding box center [576, 138] width 5 height 5
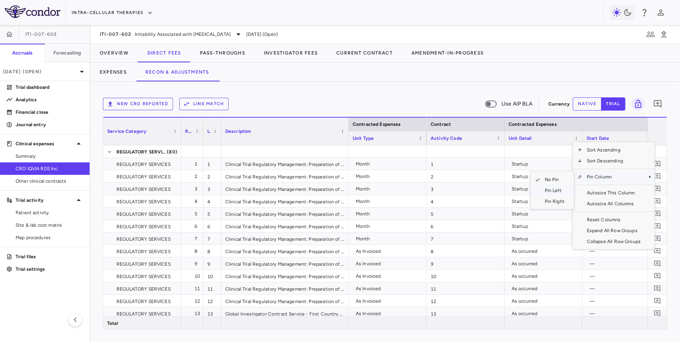
click at [553, 189] on span "Pin Left" at bounding box center [554, 190] width 29 height 11
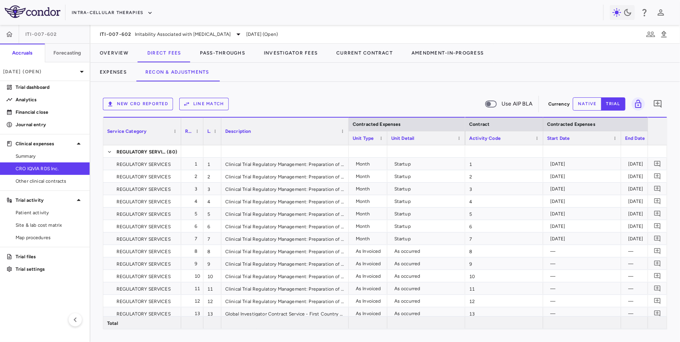
drag, startPoint x: 425, startPoint y: 139, endPoint x: 385, endPoint y: 150, distance: 40.7
click at [385, 150] on div "Contracted Expenses Service Category Row Line Match" at bounding box center [385, 223] width 564 height 212
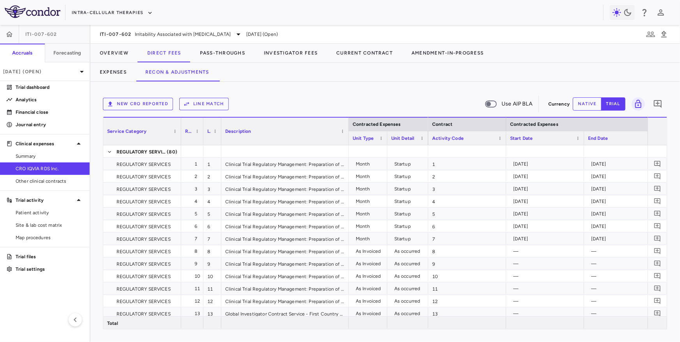
drag, startPoint x: 464, startPoint y: 143, endPoint x: 427, endPoint y: 155, distance: 38.7
click at [427, 155] on div "Contracted Expenses Service Category Row Line Match" at bounding box center [385, 223] width 564 height 212
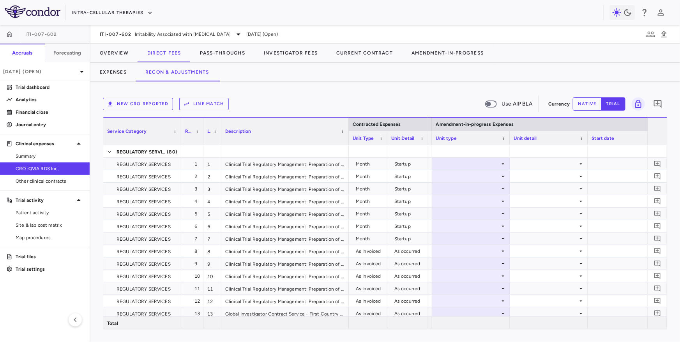
click at [511, 141] on div "Unit detail" at bounding box center [549, 138] width 78 height 14
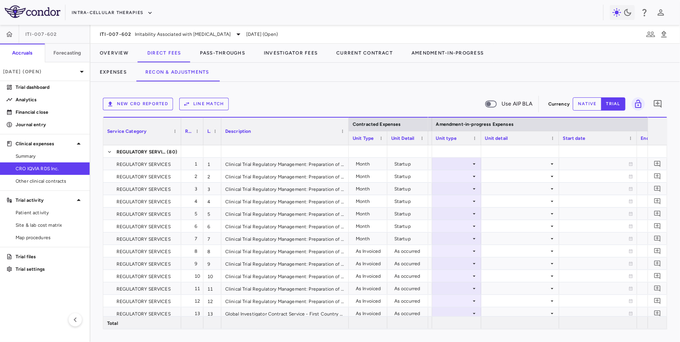
drag, startPoint x: 508, startPoint y: 141, endPoint x: 480, endPoint y: 147, distance: 29.5
click at [480, 147] on div "Contracted Expenses Service Category Row Line Match" at bounding box center [385, 223] width 564 height 212
drag, startPoint x: 558, startPoint y: 143, endPoint x: 531, endPoint y: 145, distance: 27.7
click at [531, 145] on div at bounding box center [530, 138] width 3 height 14
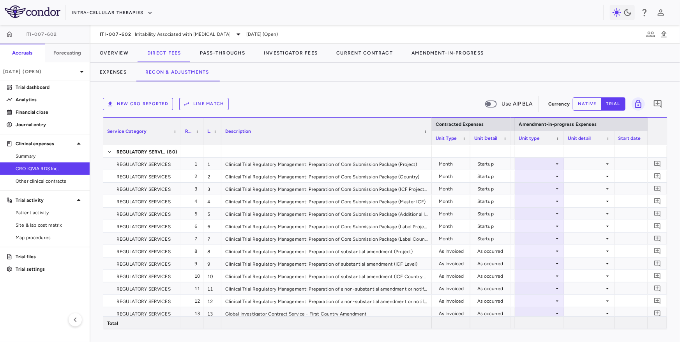
drag, startPoint x: 347, startPoint y: 139, endPoint x: 430, endPoint y: 138, distance: 83.0
click at [430, 138] on div at bounding box center [431, 131] width 3 height 27
click at [547, 167] on div at bounding box center [539, 163] width 41 height 11
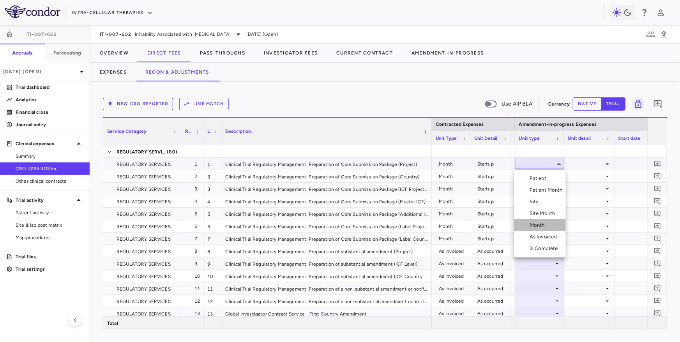
click at [535, 224] on div "Month" at bounding box center [538, 225] width 18 height 7
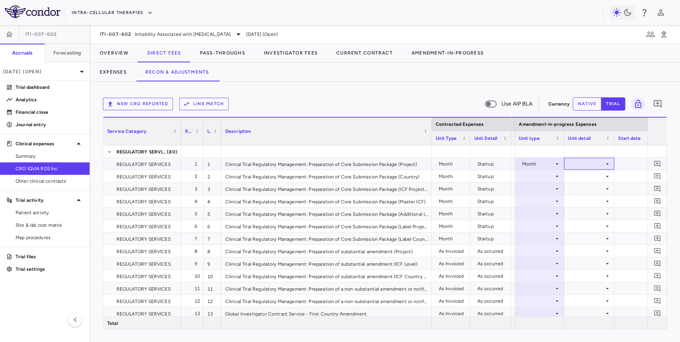
click at [580, 163] on div at bounding box center [589, 163] width 42 height 11
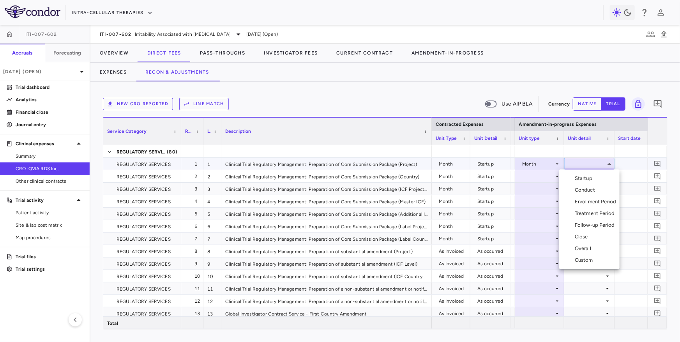
click at [580, 174] on li "Startup" at bounding box center [589, 179] width 60 height 12
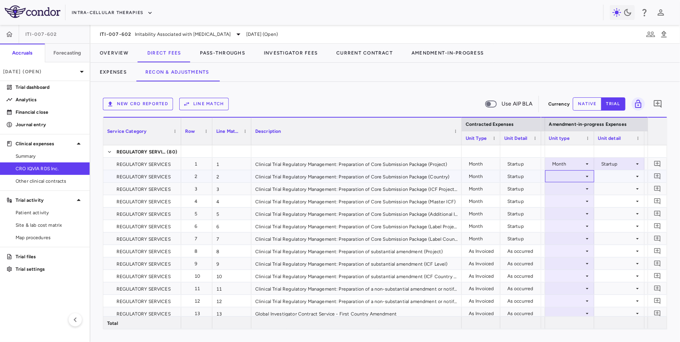
click at [556, 176] on div at bounding box center [569, 176] width 41 height 11
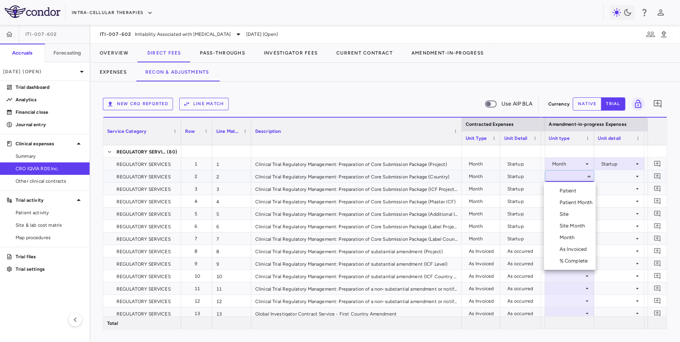
click at [568, 233] on li "Month" at bounding box center [570, 238] width 52 height 12
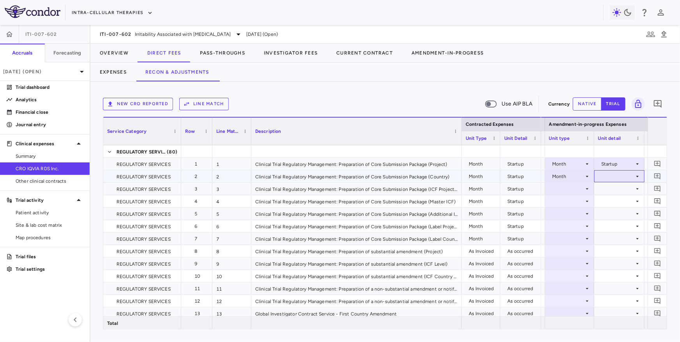
click at [615, 177] on div at bounding box center [619, 176] width 42 height 11
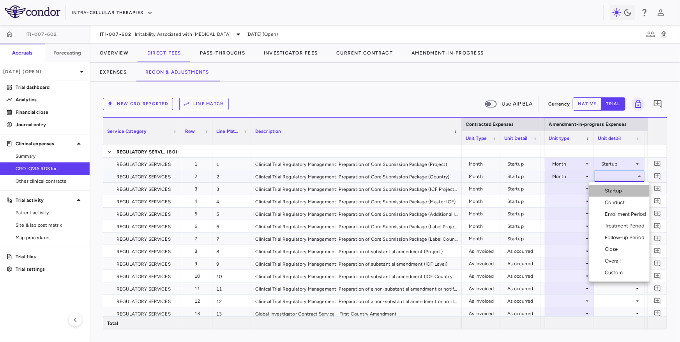
click at [615, 188] on div "Startup" at bounding box center [615, 190] width 21 height 7
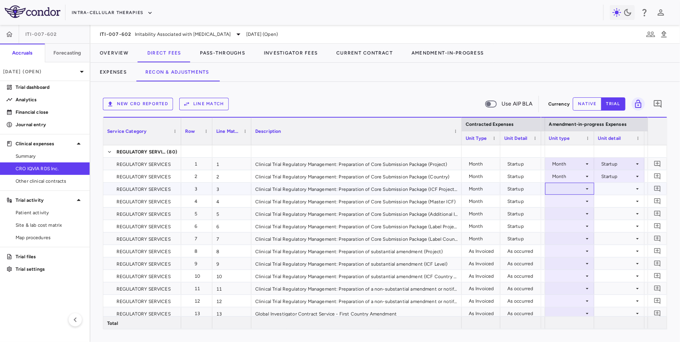
click at [572, 190] on div at bounding box center [569, 188] width 41 height 11
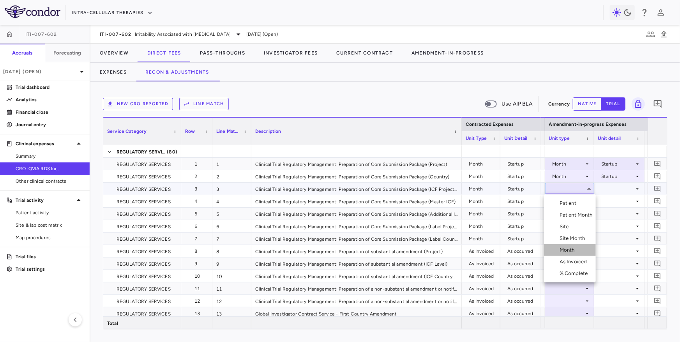
click at [565, 247] on div "Month" at bounding box center [568, 250] width 18 height 7
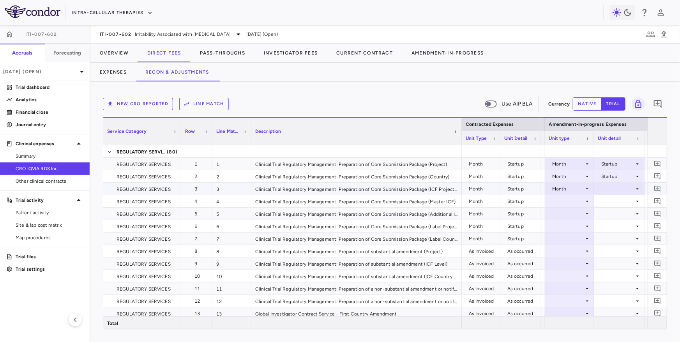
click at [611, 182] on div "Startup" at bounding box center [617, 176] width 33 height 12
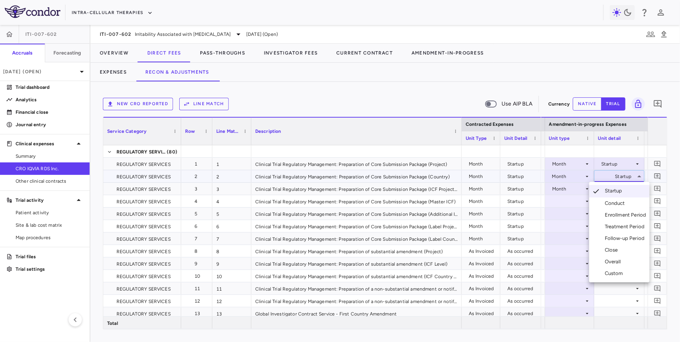
click at [608, 178] on div at bounding box center [340, 171] width 680 height 342
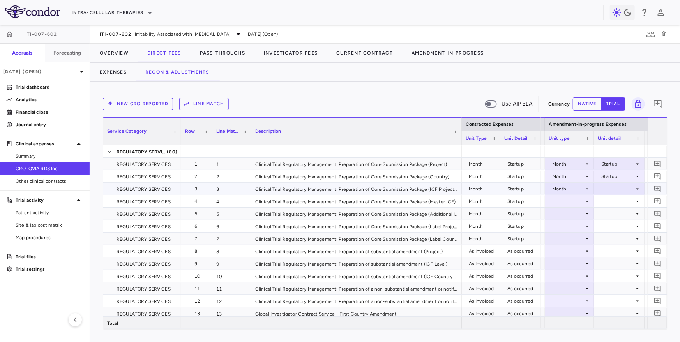
click at [606, 185] on div at bounding box center [619, 188] width 42 height 11
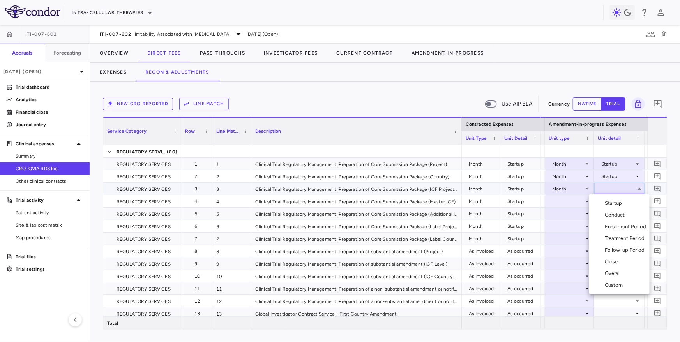
click at [607, 200] on div "Startup" at bounding box center [615, 203] width 21 height 7
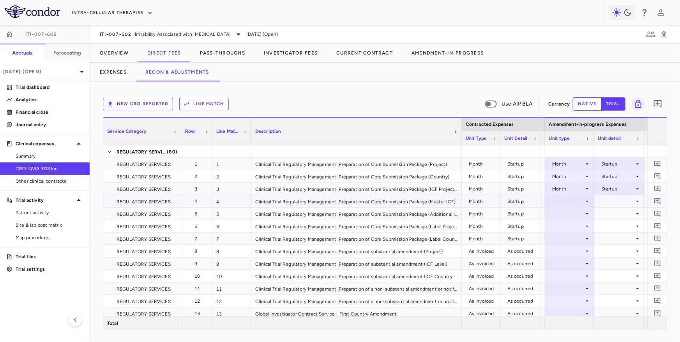
click at [566, 199] on div at bounding box center [569, 201] width 41 height 11
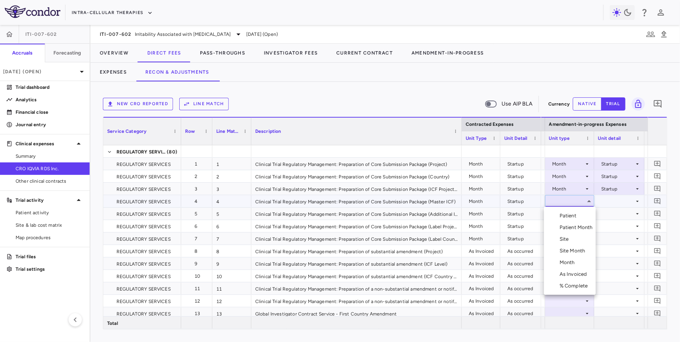
click at [565, 263] on div "Month" at bounding box center [568, 262] width 18 height 7
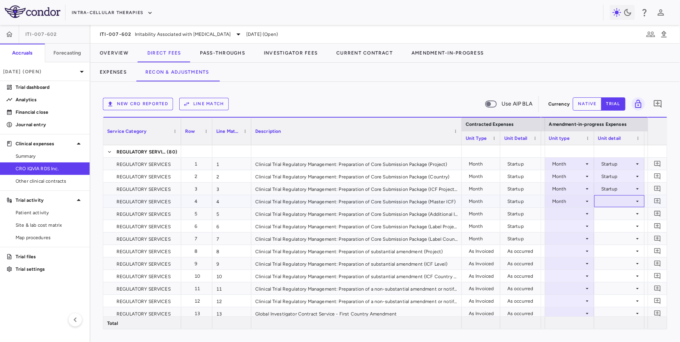
click at [601, 206] on div at bounding box center [619, 201] width 42 height 11
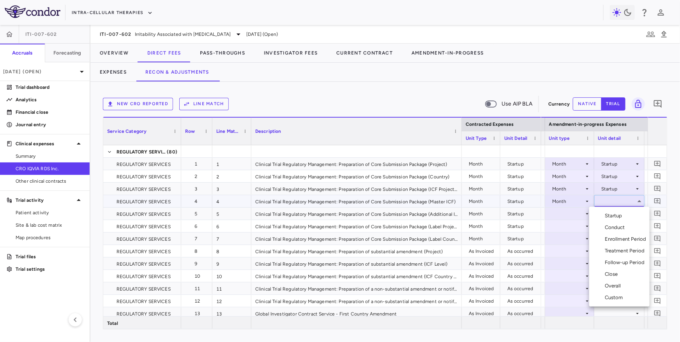
click at [602, 210] on li "Startup" at bounding box center [619, 216] width 60 height 12
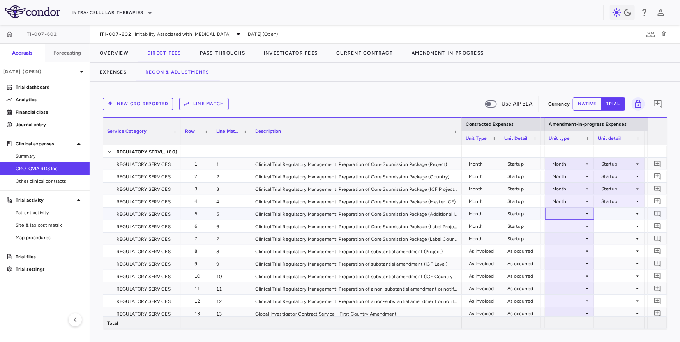
click at [574, 211] on div at bounding box center [569, 213] width 41 height 11
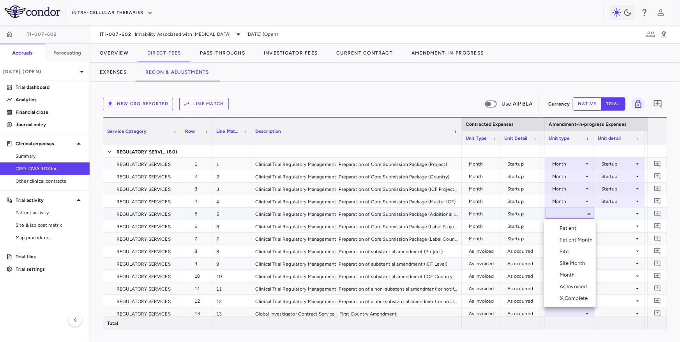
click at [566, 272] on div "Month" at bounding box center [568, 275] width 18 height 7
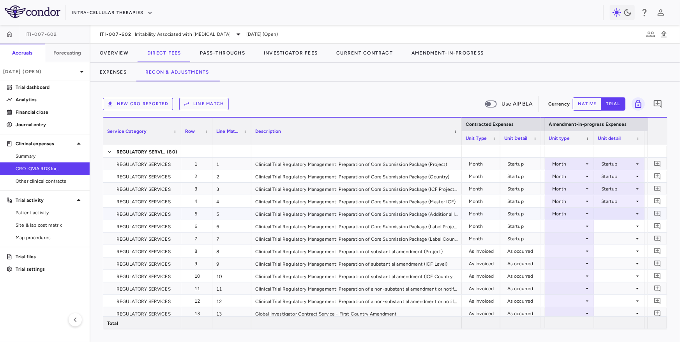
click at [607, 212] on div at bounding box center [619, 213] width 42 height 11
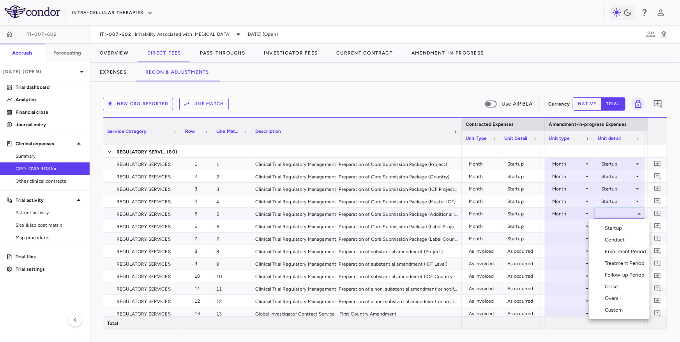
click at [607, 223] on li "Startup" at bounding box center [619, 228] width 60 height 12
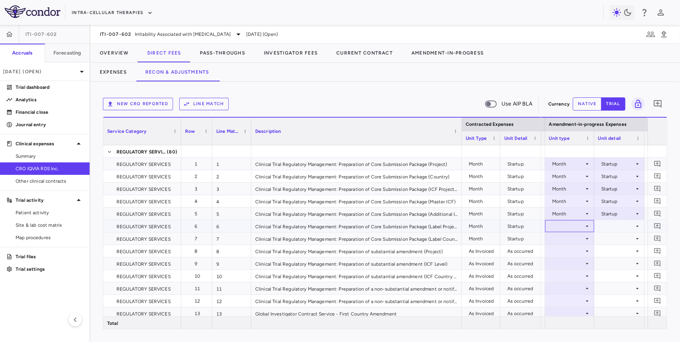
click at [578, 227] on div at bounding box center [569, 225] width 41 height 11
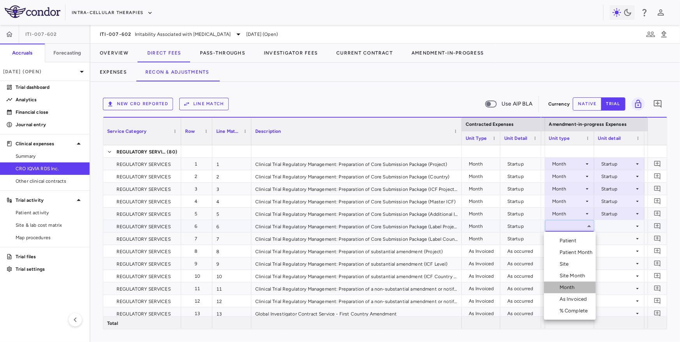
click at [568, 285] on div "Month" at bounding box center [568, 287] width 18 height 7
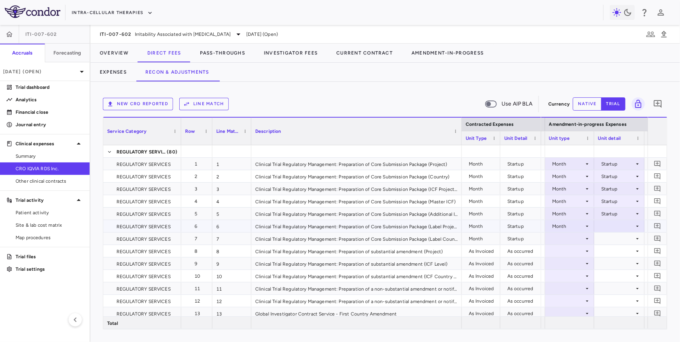
click at [610, 227] on div at bounding box center [619, 225] width 42 height 11
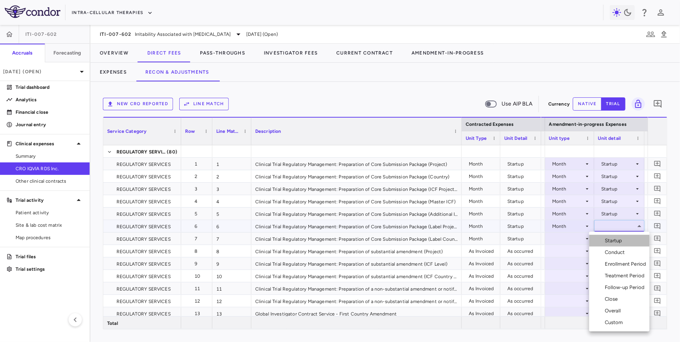
click at [610, 235] on li "Startup" at bounding box center [619, 241] width 60 height 12
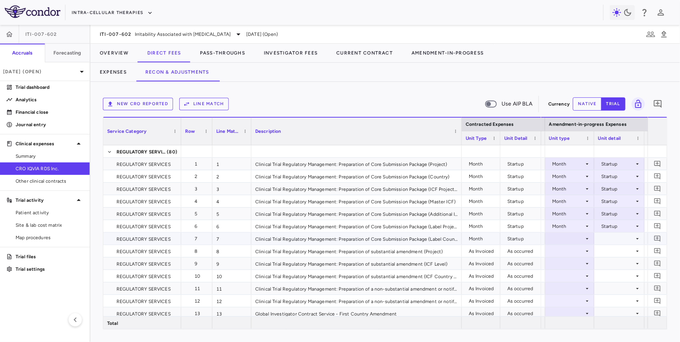
click at [574, 239] on div at bounding box center [569, 238] width 41 height 11
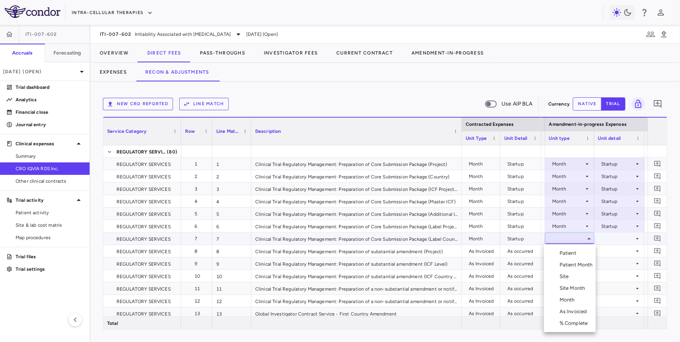
click at [568, 297] on div "Month" at bounding box center [568, 299] width 18 height 7
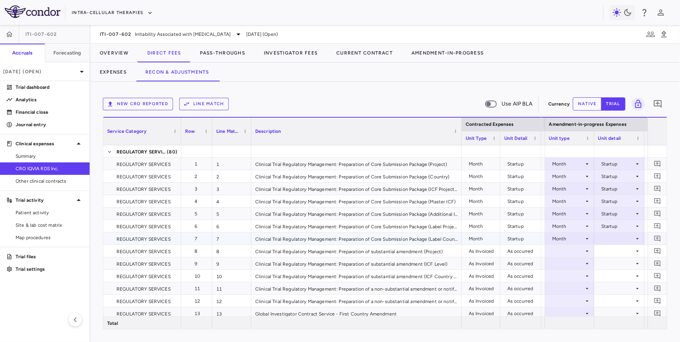
click at [605, 242] on div at bounding box center [619, 238] width 42 height 11
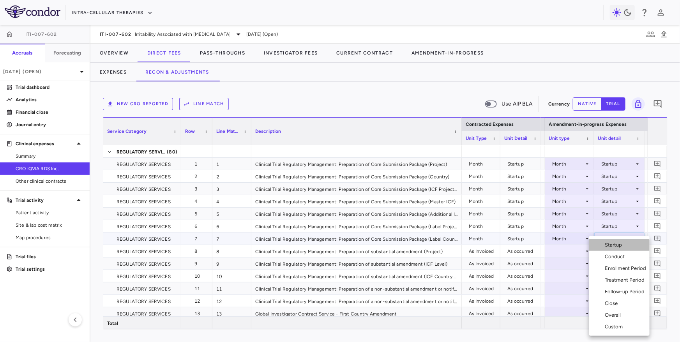
click at [606, 250] on li "Startup" at bounding box center [619, 245] width 60 height 12
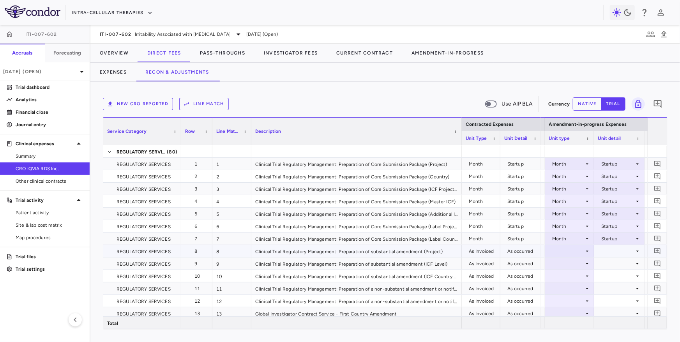
click at [566, 249] on div at bounding box center [569, 250] width 41 height 11
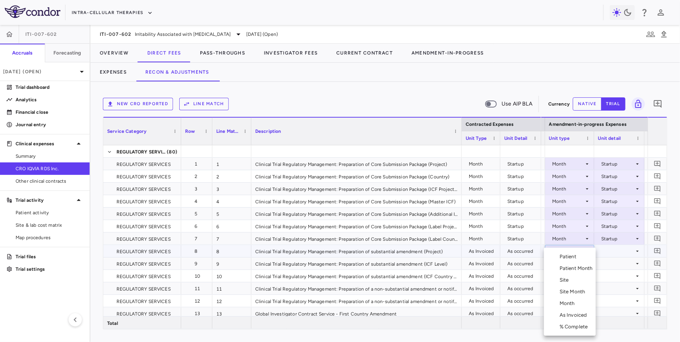
click at [573, 317] on div "As Invoiced" at bounding box center [574, 315] width 31 height 7
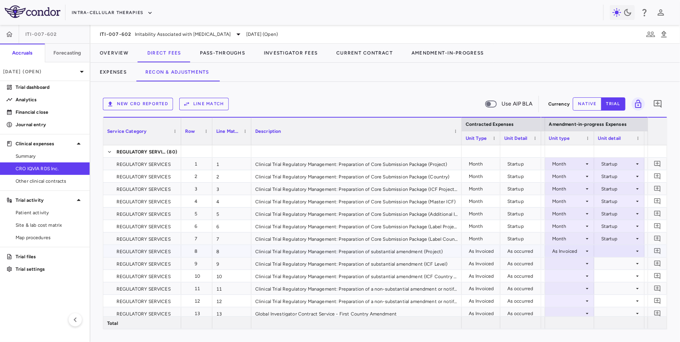
click at [613, 249] on div at bounding box center [619, 250] width 42 height 11
click at [614, 265] on div "As occurred" at bounding box center [625, 265] width 31 height 7
click at [573, 266] on div at bounding box center [569, 263] width 41 height 11
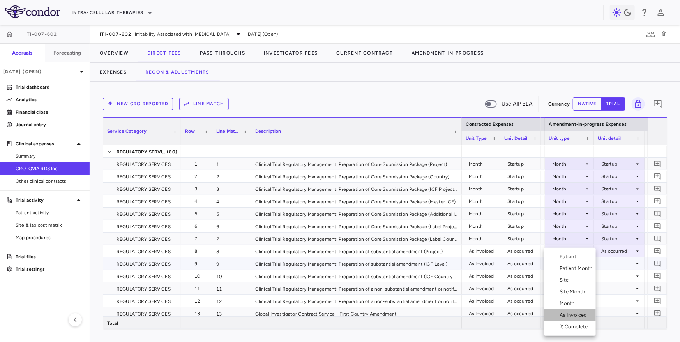
click at [571, 319] on li "As Invoiced" at bounding box center [570, 315] width 52 height 12
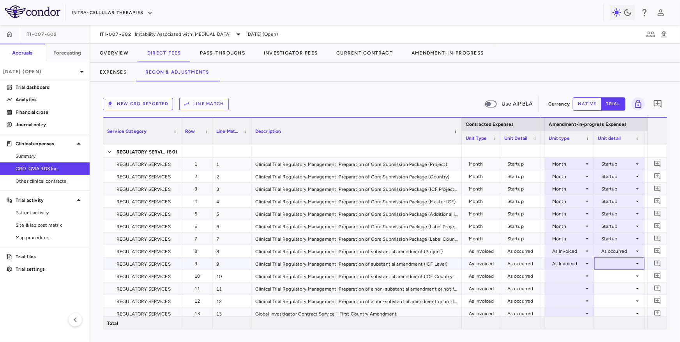
click at [601, 269] on div at bounding box center [619, 263] width 42 height 11
click at [604, 277] on div at bounding box center [602, 278] width 9 height 7
click at [568, 275] on div at bounding box center [569, 275] width 41 height 11
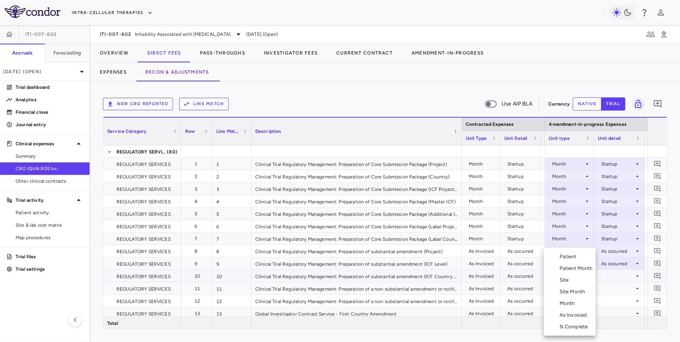
click at [567, 314] on div "As Invoiced" at bounding box center [574, 315] width 31 height 7
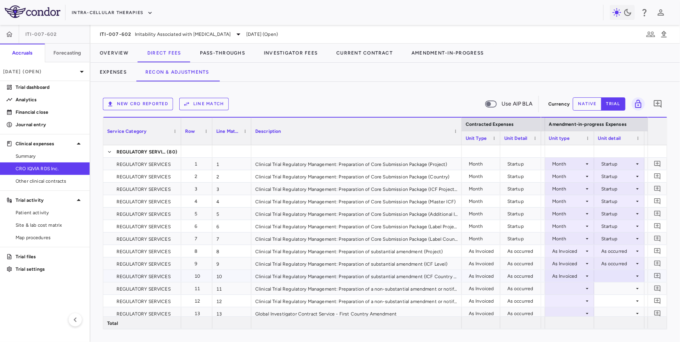
click at [607, 277] on div at bounding box center [619, 275] width 42 height 11
click at [608, 294] on div "As occurred" at bounding box center [617, 290] width 47 height 7
click at [577, 286] on div at bounding box center [569, 288] width 41 height 11
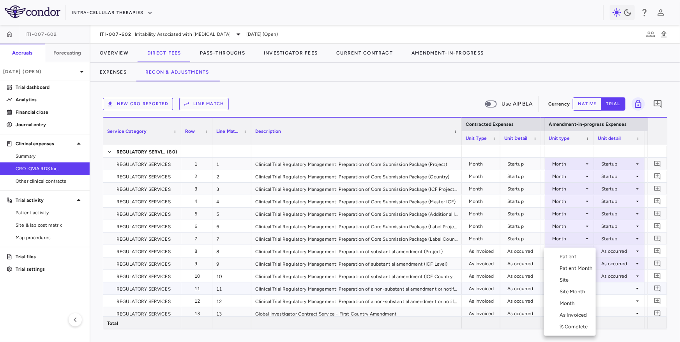
click at [573, 309] on li "As Invoiced" at bounding box center [570, 315] width 52 height 12
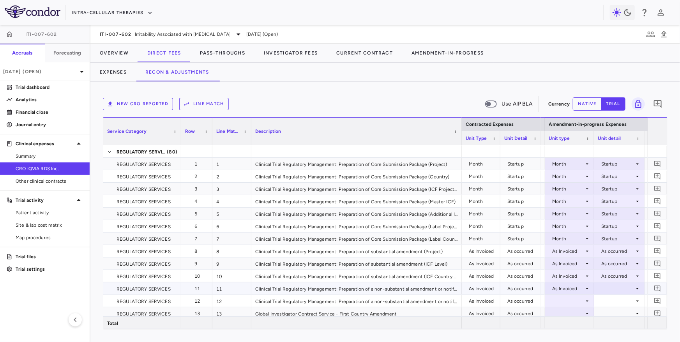
click at [611, 287] on div at bounding box center [619, 288] width 42 height 11
click at [611, 299] on li "As occurred" at bounding box center [618, 303] width 49 height 12
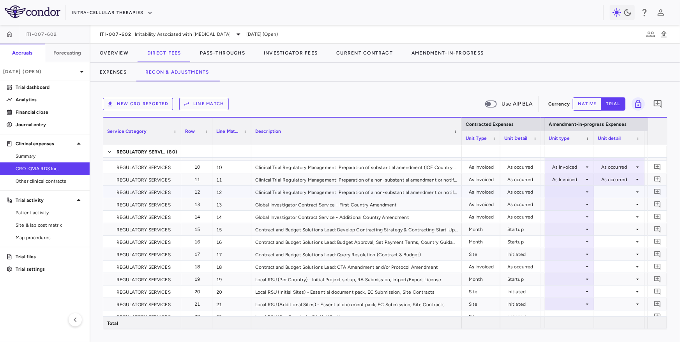
click at [563, 191] on div at bounding box center [569, 191] width 41 height 11
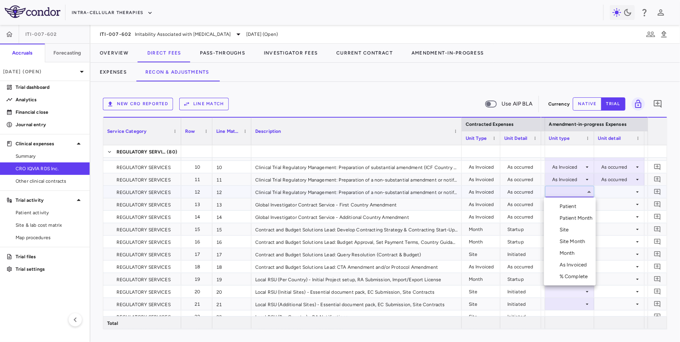
click at [569, 267] on div "As Invoiced" at bounding box center [574, 264] width 31 height 7
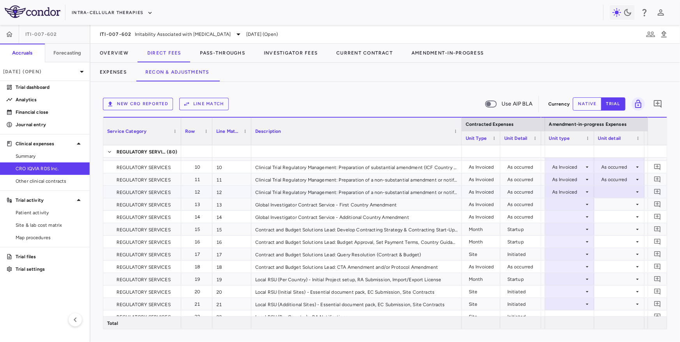
click at [609, 192] on div at bounding box center [619, 191] width 42 height 11
click at [609, 200] on ul "Select As occurred" at bounding box center [618, 207] width 49 height 18
click at [612, 207] on div "As occurred" at bounding box center [625, 206] width 31 height 7
click at [568, 206] on div at bounding box center [569, 204] width 41 height 11
click at [571, 204] on div at bounding box center [569, 204] width 41 height 11
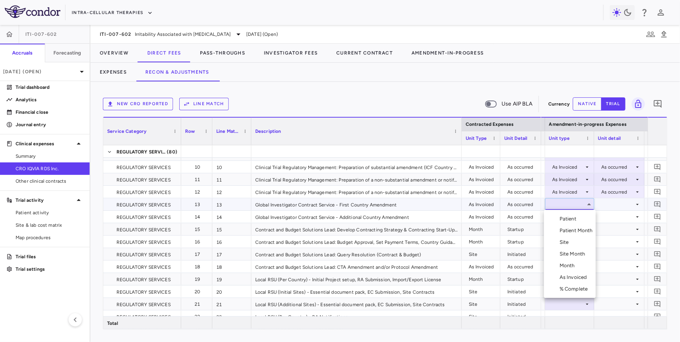
click at [571, 275] on div "As Invoiced" at bounding box center [574, 277] width 31 height 7
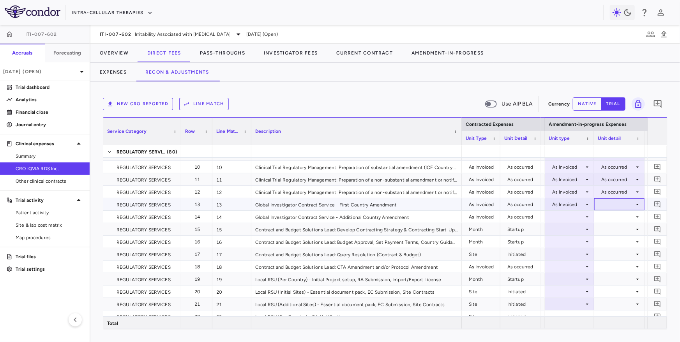
click at [609, 209] on div at bounding box center [619, 204] width 42 height 11
click at [609, 222] on div "As occurred" at bounding box center [617, 218] width 47 height 7
click at [579, 217] on div at bounding box center [569, 216] width 41 height 11
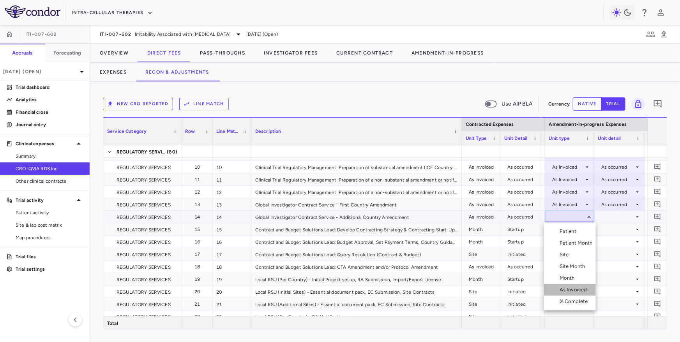
click at [570, 291] on div "As Invoiced" at bounding box center [574, 289] width 31 height 7
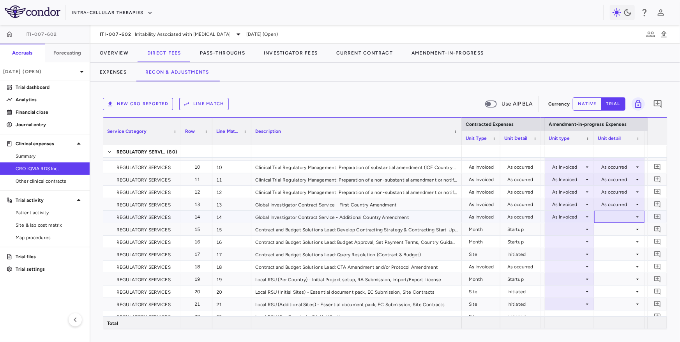
click at [603, 211] on div at bounding box center [619, 216] width 42 height 11
click at [605, 228] on div at bounding box center [602, 231] width 9 height 7
click at [569, 228] on div at bounding box center [569, 229] width 41 height 11
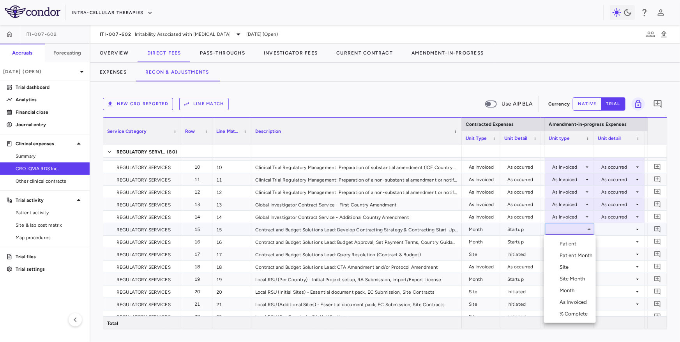
click at [567, 290] on div "Month" at bounding box center [568, 290] width 18 height 7
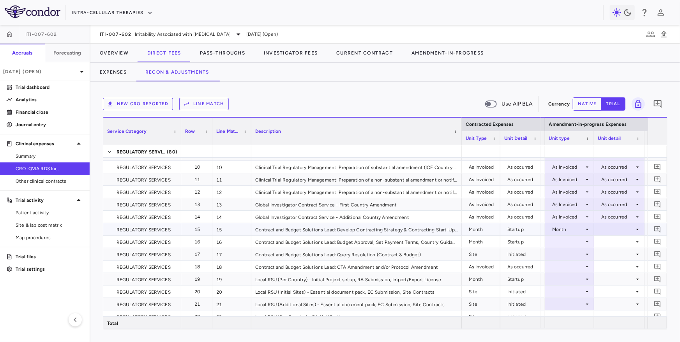
click at [609, 233] on div at bounding box center [619, 229] width 42 height 11
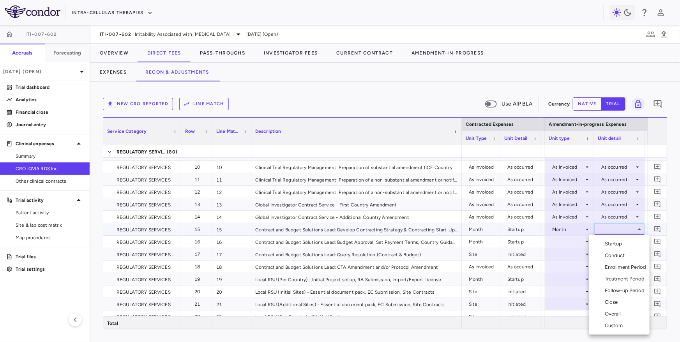
click at [609, 240] on li "Startup" at bounding box center [619, 244] width 60 height 12
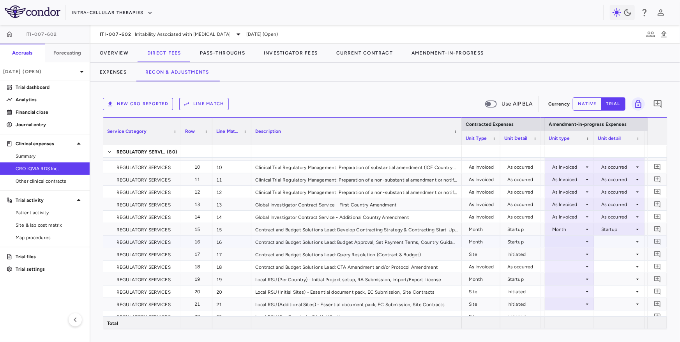
click at [573, 243] on div at bounding box center [569, 241] width 41 height 11
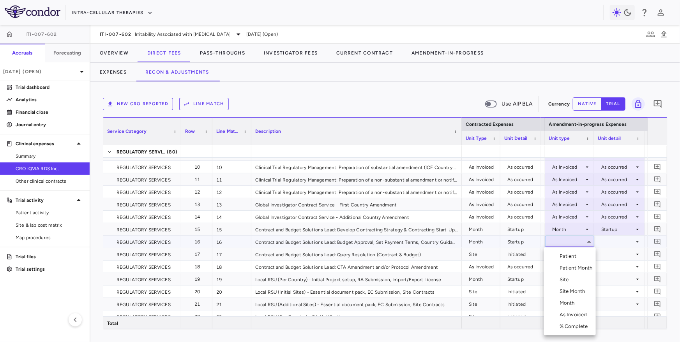
click at [572, 307] on li "Month" at bounding box center [570, 303] width 52 height 12
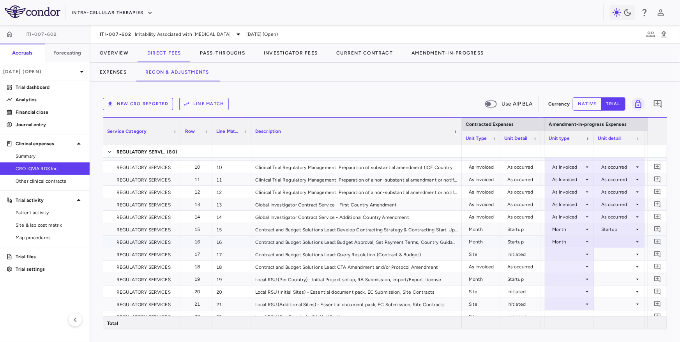
click at [608, 240] on div at bounding box center [619, 241] width 42 height 11
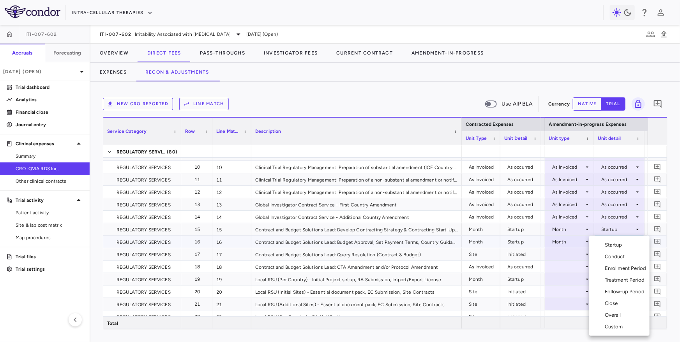
click at [610, 246] on div "Startup" at bounding box center [615, 245] width 21 height 7
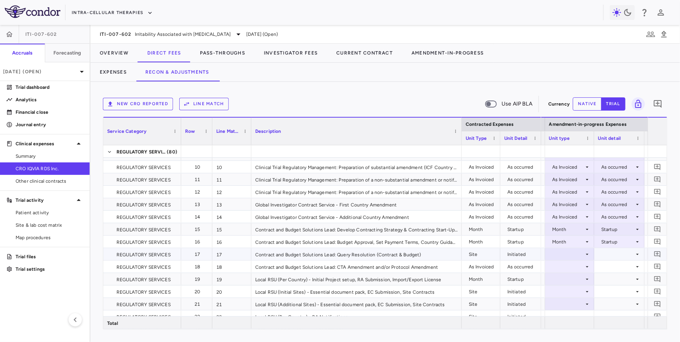
click at [572, 257] on div at bounding box center [569, 254] width 41 height 11
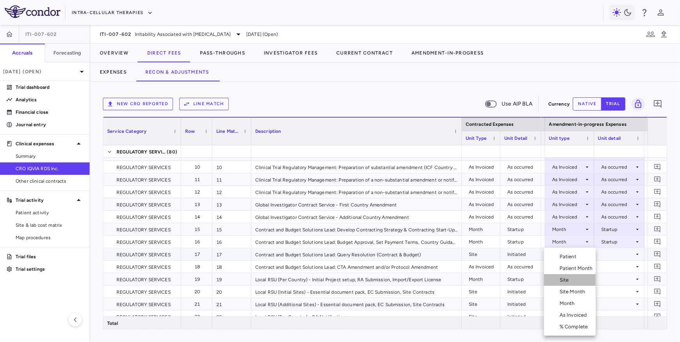
click at [566, 279] on div "Site" at bounding box center [565, 280] width 12 height 7
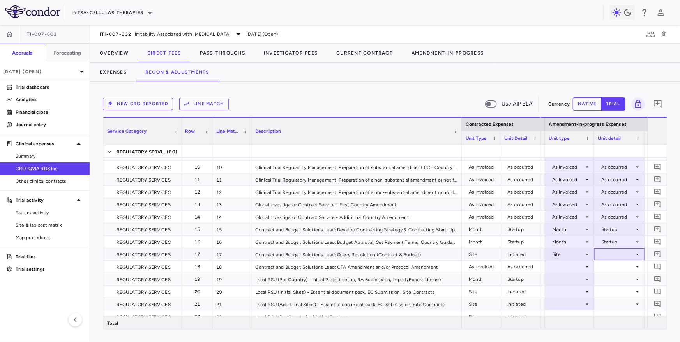
click at [605, 254] on div at bounding box center [619, 254] width 42 height 11
click at [611, 279] on div "Initiated" at bounding box center [621, 280] width 23 height 7
click at [574, 268] on div at bounding box center [569, 266] width 41 height 11
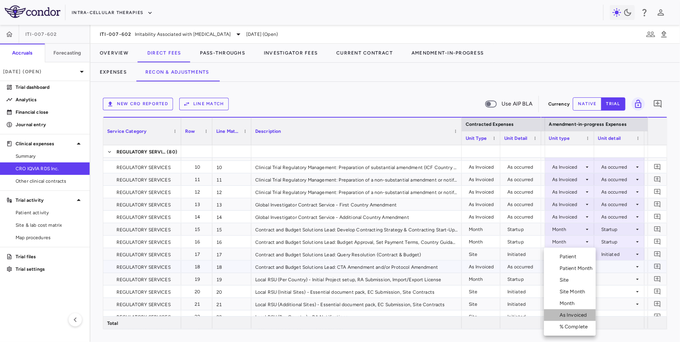
click at [573, 313] on div "As Invoiced" at bounding box center [574, 315] width 31 height 7
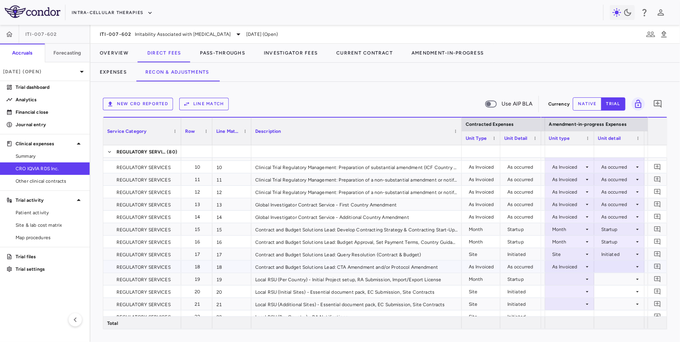
click at [607, 270] on div at bounding box center [619, 266] width 42 height 11
click at [608, 281] on div "As occurred" at bounding box center [617, 281] width 47 height 7
click at [574, 279] on div at bounding box center [569, 278] width 41 height 11
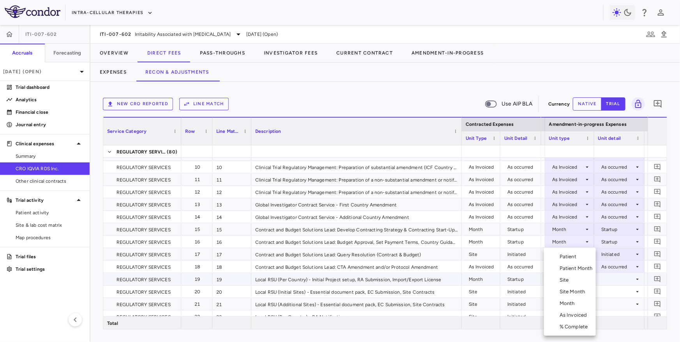
click at [566, 305] on div "Month" at bounding box center [568, 303] width 18 height 7
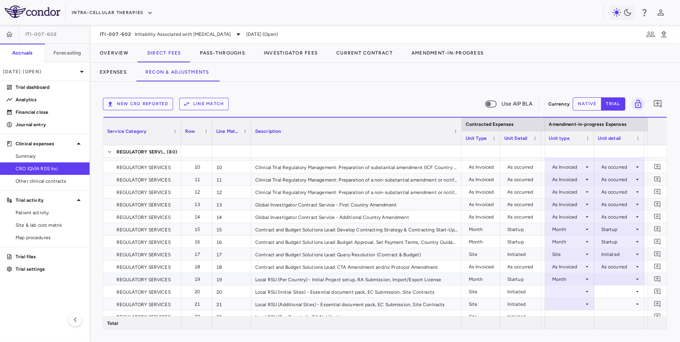
click at [605, 280] on div at bounding box center [619, 278] width 42 height 11
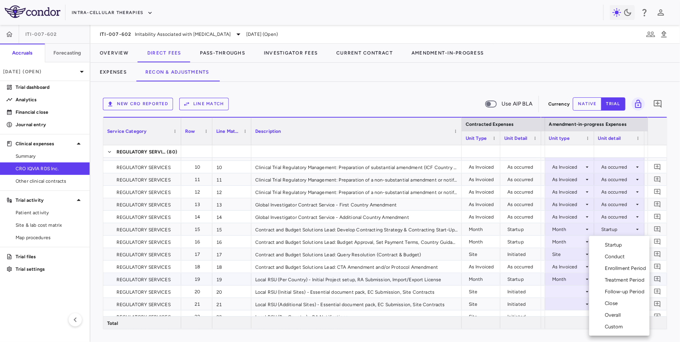
click at [613, 249] on li "Startup" at bounding box center [619, 245] width 60 height 12
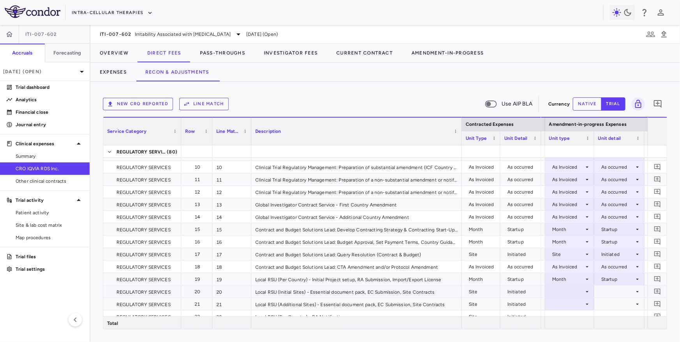
click at [570, 295] on div at bounding box center [569, 291] width 41 height 11
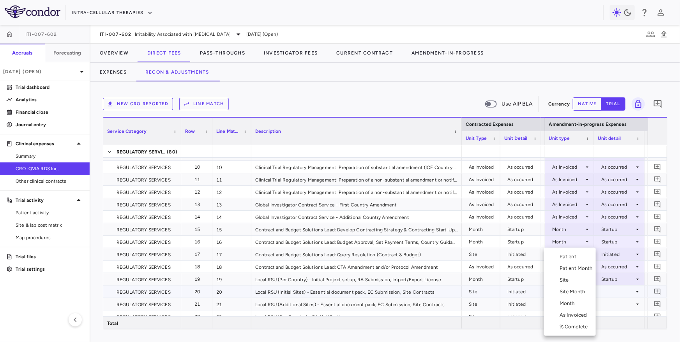
click at [571, 281] on div "Site" at bounding box center [565, 280] width 12 height 7
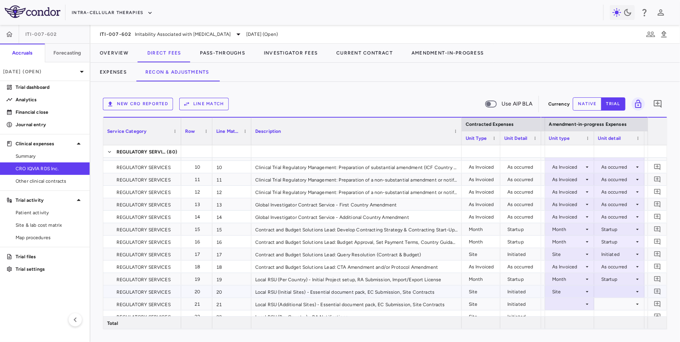
click at [603, 295] on div at bounding box center [619, 291] width 42 height 11
click at [613, 312] on div "Initiated" at bounding box center [621, 315] width 23 height 7
